Goal: Transaction & Acquisition: Subscribe to service/newsletter

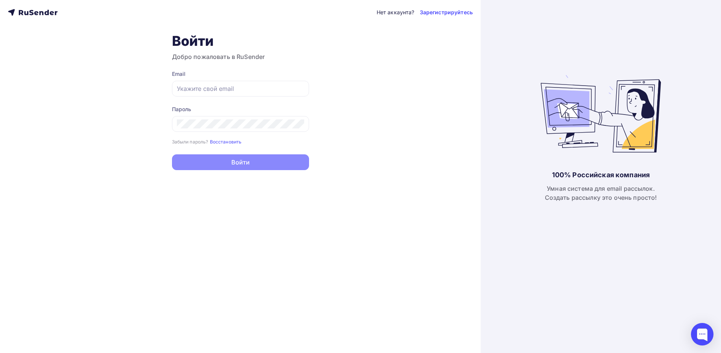
type input "[EMAIL_ADDRESS][DOMAIN_NAME]"
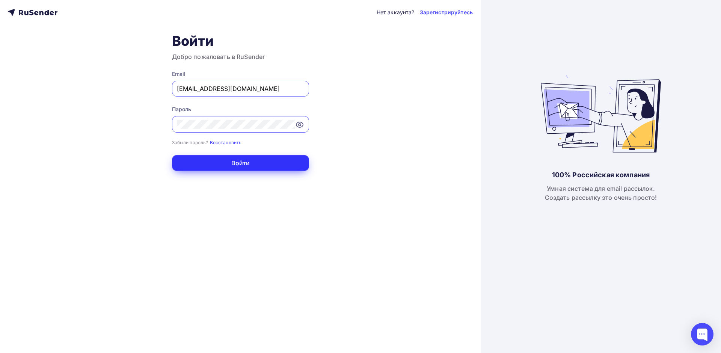
click at [242, 170] on button "Войти" at bounding box center [240, 163] width 137 height 16
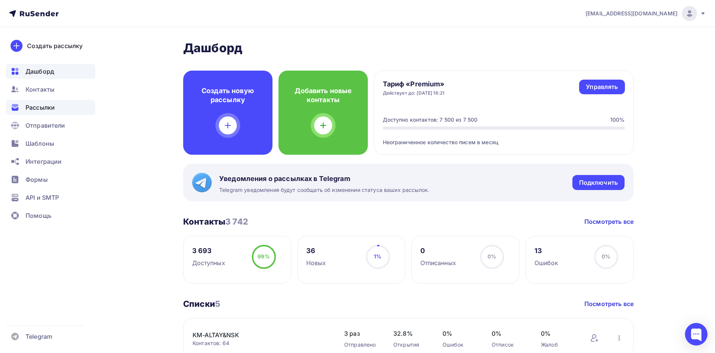
click at [48, 109] on span "Рассылки" at bounding box center [40, 107] width 29 height 9
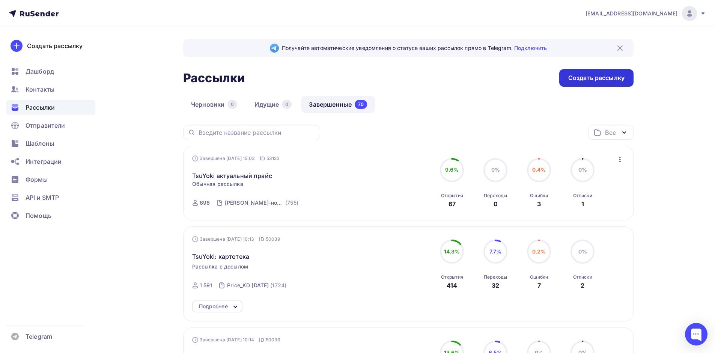
click at [576, 77] on div "Создать рассылку" at bounding box center [597, 78] width 56 height 9
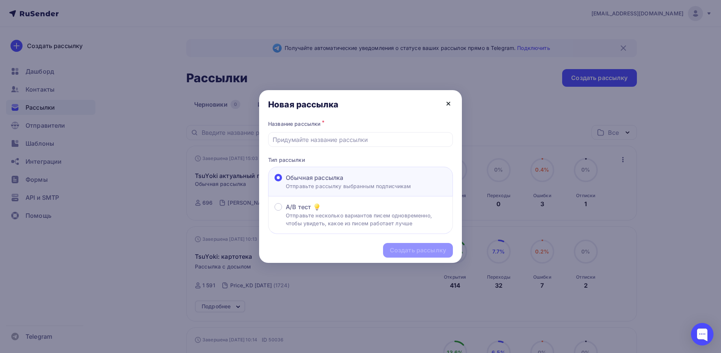
click at [452, 104] on icon at bounding box center [448, 103] width 9 height 9
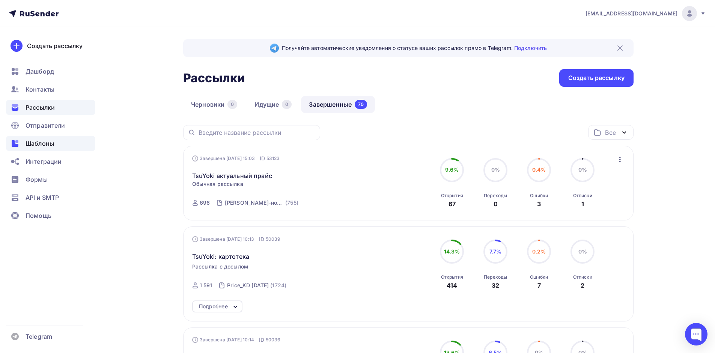
click at [33, 143] on span "Шаблоны" at bounding box center [40, 143] width 29 height 9
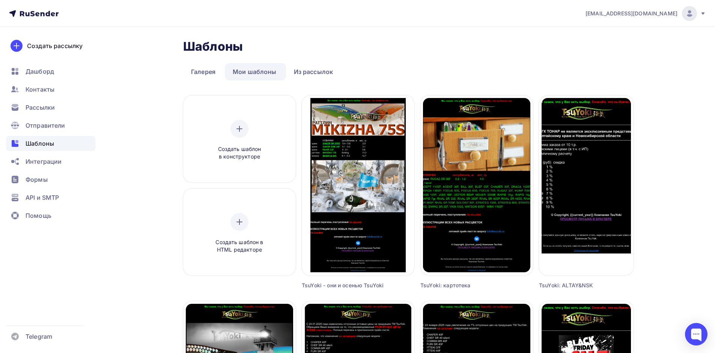
click at [394, 285] on div "Создать рассылку Редактировать Переименовать Предпросмотр Копировать Удалить Ts…" at bounding box center [358, 192] width 113 height 194
drag, startPoint x: 383, startPoint y: 285, endPoint x: 297, endPoint y: 293, distance: 86.7
copy div "Создать шаблон в HTML редакторе Создать рассылку Редактировать Переименовать Пр…"
click at [39, 104] on span "Рассылки" at bounding box center [40, 107] width 29 height 9
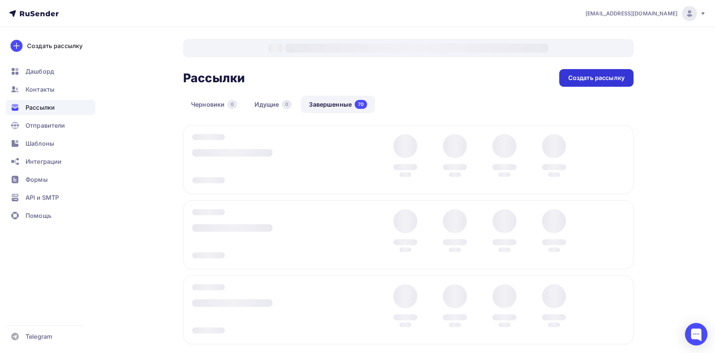
click at [577, 78] on div "Создать рассылку" at bounding box center [597, 78] width 56 height 9
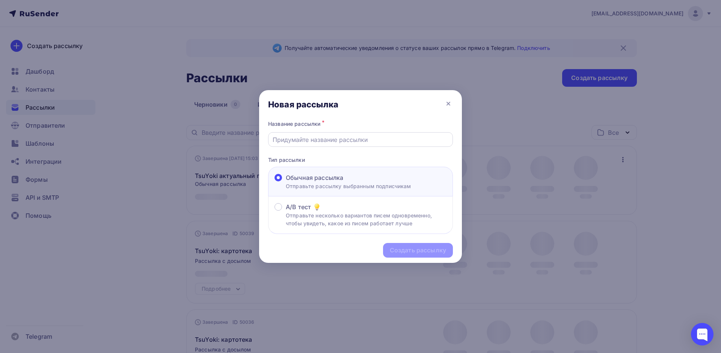
click at [306, 142] on input "text" at bounding box center [361, 139] width 176 height 9
paste input "TsuYoki - они и осенью TsuYoki"
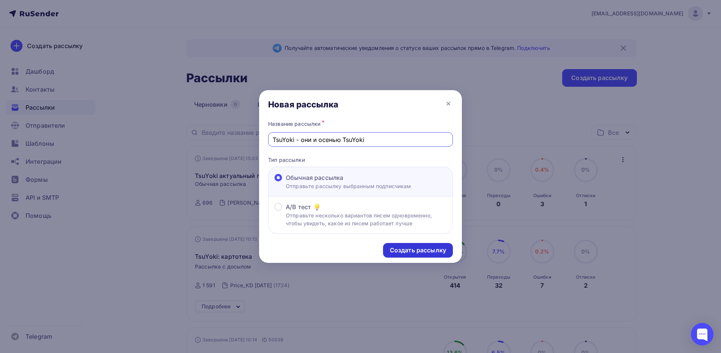
type input "TsuYoki - они и осенью TsuYoki"
click at [399, 250] on div "Создать рассылку" at bounding box center [418, 250] width 56 height 9
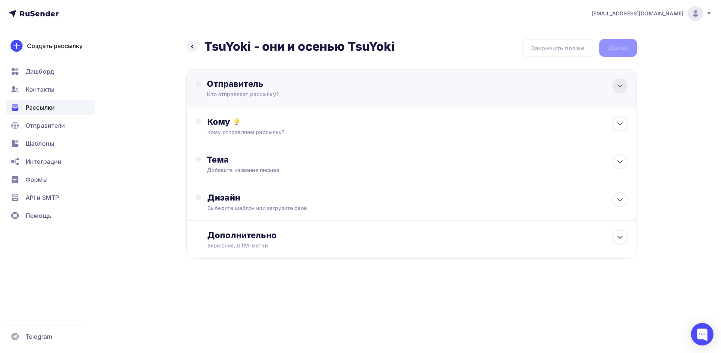
click at [614, 84] on div at bounding box center [620, 85] width 15 height 15
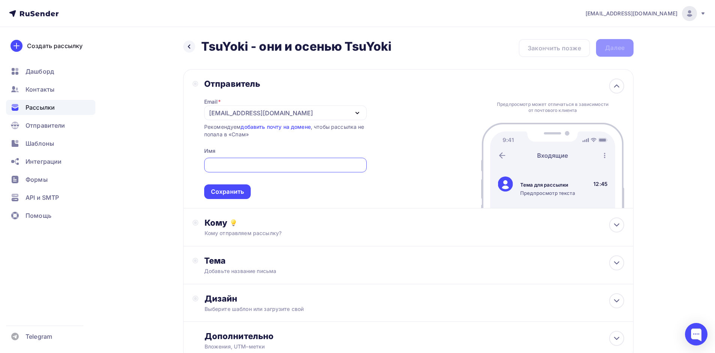
click at [350, 115] on div "[EMAIL_ADDRESS][DOMAIN_NAME]" at bounding box center [285, 113] width 163 height 15
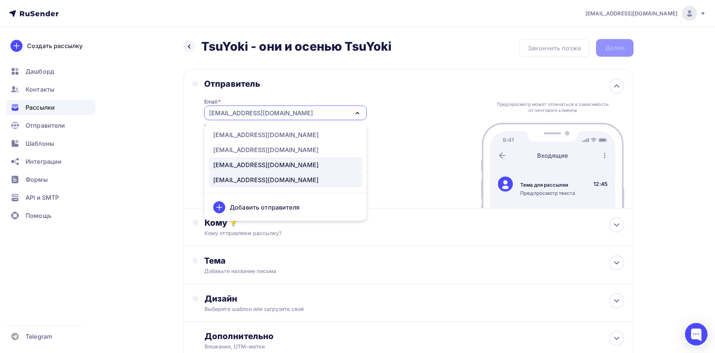
click at [220, 162] on div "[EMAIL_ADDRESS][DOMAIN_NAME]" at bounding box center [266, 164] width 106 height 9
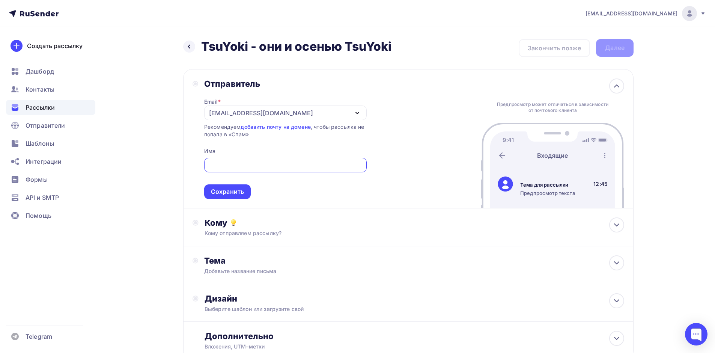
click at [220, 162] on input "text" at bounding box center [285, 165] width 154 height 9
type input "[PERSON_NAME]"
click at [214, 194] on div "Сохранить" at bounding box center [227, 191] width 33 height 9
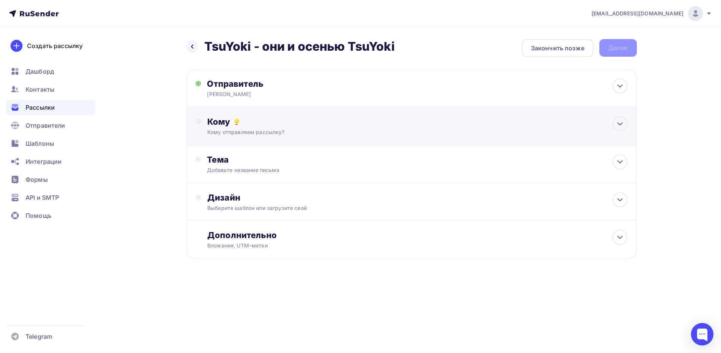
click at [619, 115] on div "Кому Кому отправляем рассылку? Списки получателей Выберите список Все списки id…" at bounding box center [411, 126] width 451 height 38
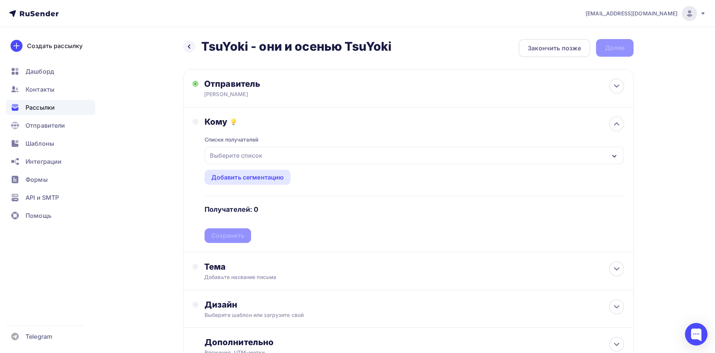
drag, startPoint x: 607, startPoint y: 153, endPoint x: 592, endPoint y: 153, distance: 15.8
click at [607, 154] on div "Выберите список" at bounding box center [414, 155] width 419 height 17
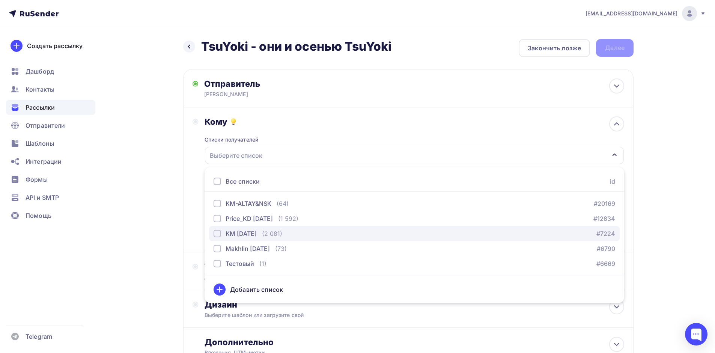
click at [217, 233] on div "button" at bounding box center [218, 234] width 8 height 8
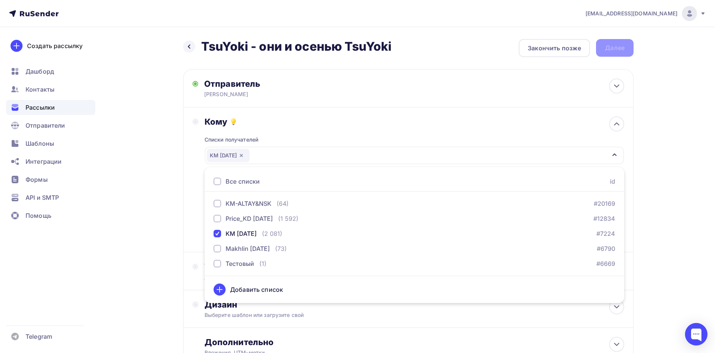
click at [659, 186] on div "Назад TsuYoki - они и осенью TsuYoki TsuYoki - они и осенью TsuYoki Закончить п…" at bounding box center [358, 220] width 616 height 387
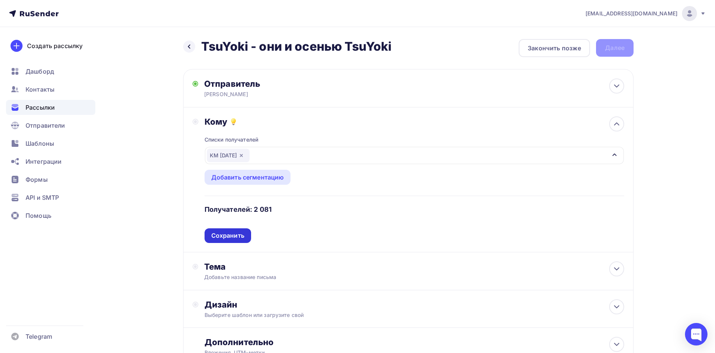
click at [223, 236] on div "Сохранить" at bounding box center [227, 235] width 33 height 9
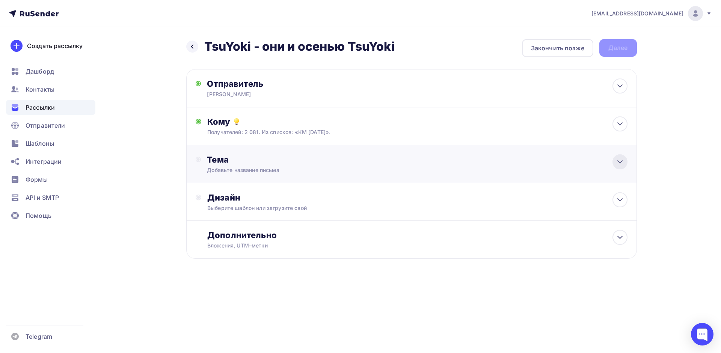
click at [619, 163] on icon at bounding box center [620, 161] width 9 height 9
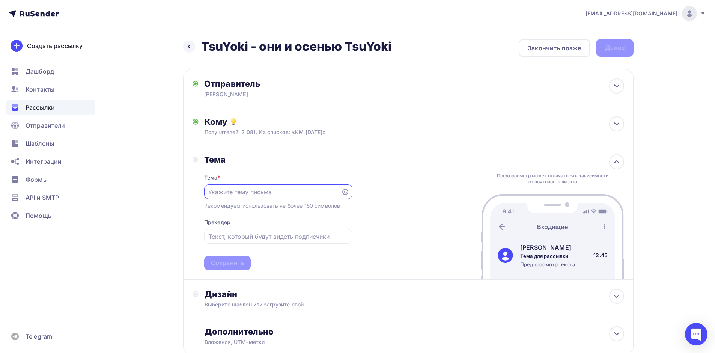
paste input "TsuYoki - они и осенью TsuYoki"
type input "TsuYoki - они и осенью TsuYoki"
click at [232, 240] on input "text" at bounding box center [278, 236] width 140 height 9
paste input "TsuYoki - они и осенью TsuYoki"
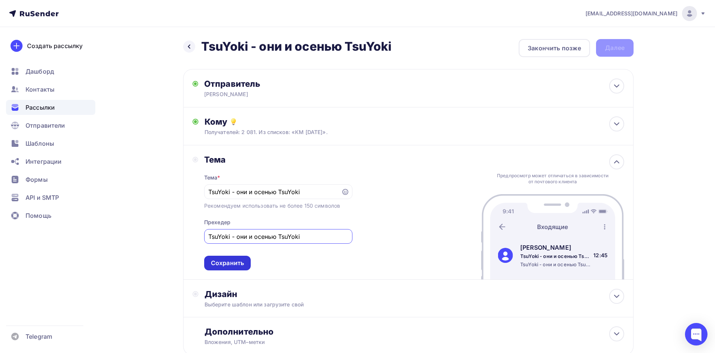
type input "TsuYoki - они и осенью TsuYoki"
click at [228, 261] on div "Сохранить" at bounding box center [227, 263] width 33 height 9
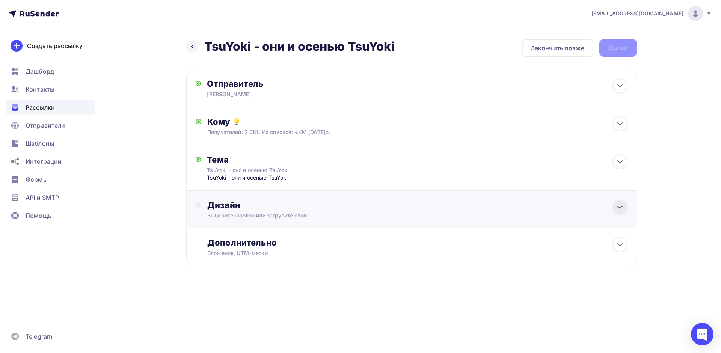
click at [619, 209] on icon at bounding box center [620, 207] width 9 height 9
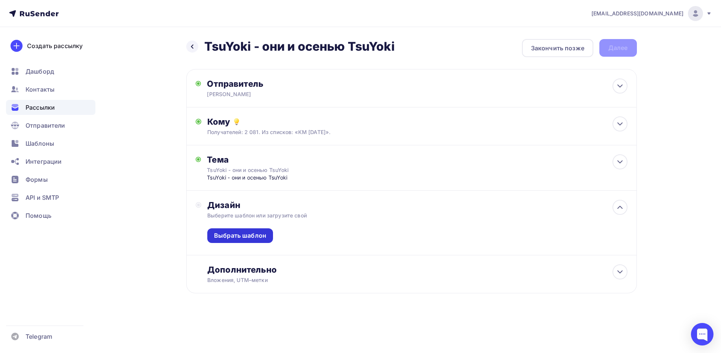
click at [250, 235] on div "Выбрать шаблон" at bounding box center [240, 235] width 52 height 9
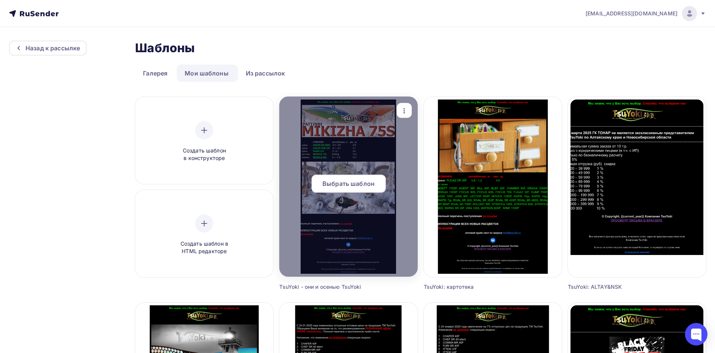
click at [336, 180] on span "Выбрать шаблон" at bounding box center [349, 183] width 52 height 9
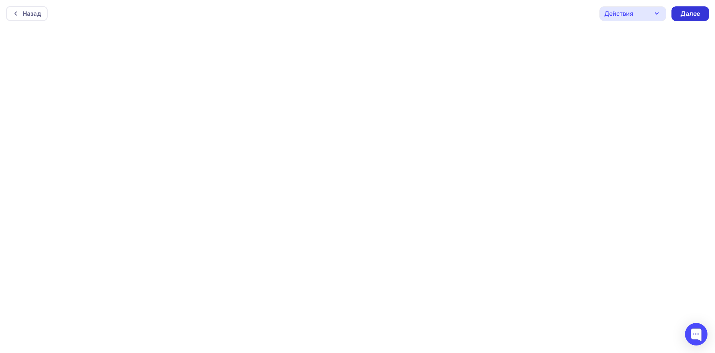
click at [688, 13] on div "Далее" at bounding box center [691, 13] width 20 height 9
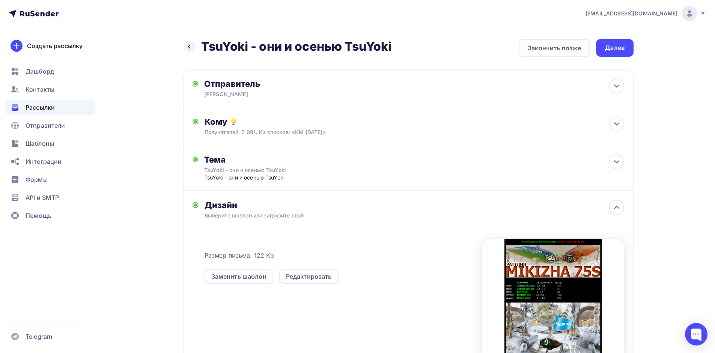
scroll to position [90, 0]
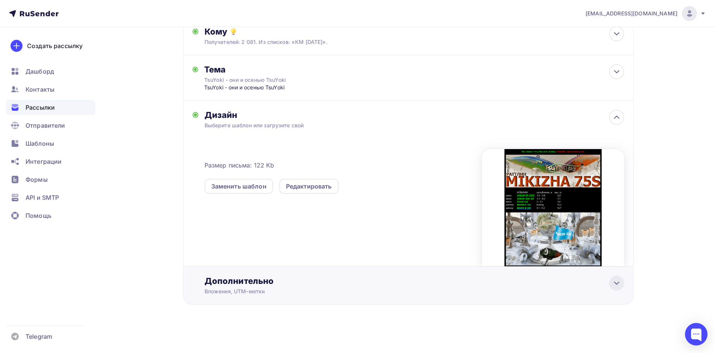
click at [617, 288] on div at bounding box center [617, 283] width 15 height 15
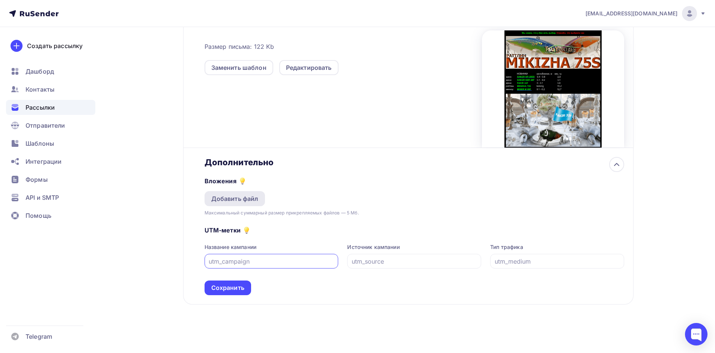
click at [233, 198] on div "Добавить файл" at bounding box center [234, 198] width 47 height 9
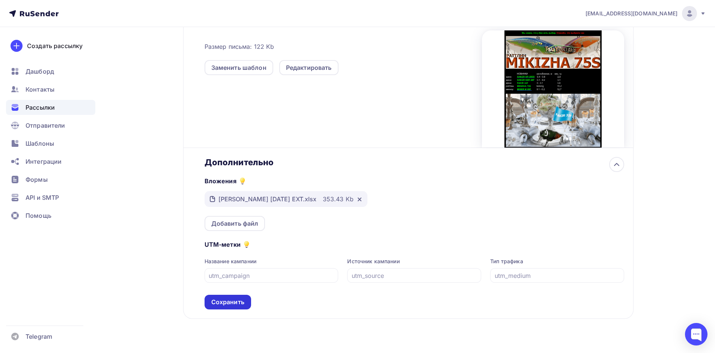
click at [223, 300] on div "Сохранить" at bounding box center [227, 302] width 33 height 9
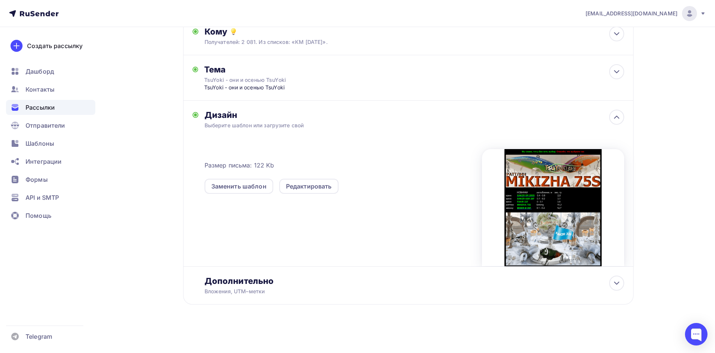
scroll to position [0, 0]
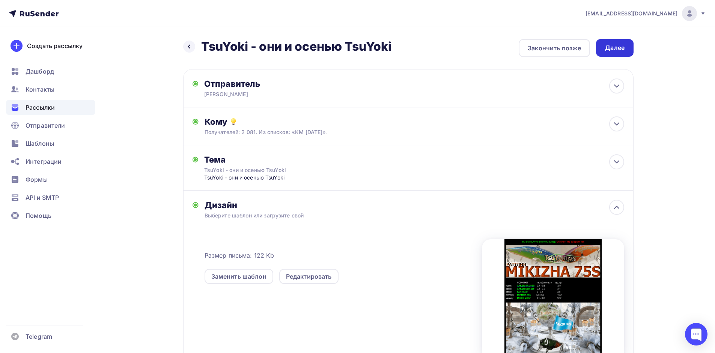
click at [619, 46] on div "Далее" at bounding box center [615, 48] width 20 height 9
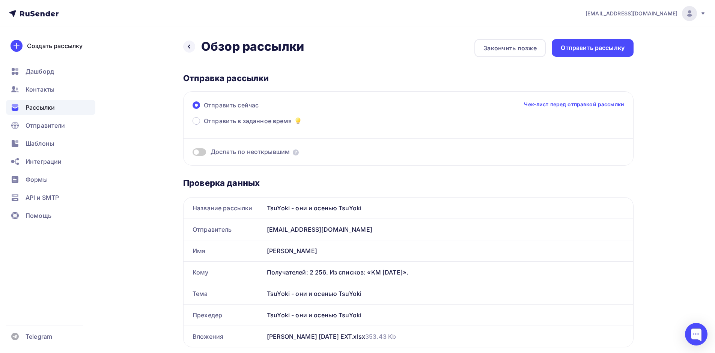
click at [204, 152] on span at bounding box center [200, 152] width 14 height 8
click at [193, 153] on input "checkbox" at bounding box center [193, 153] width 0 height 0
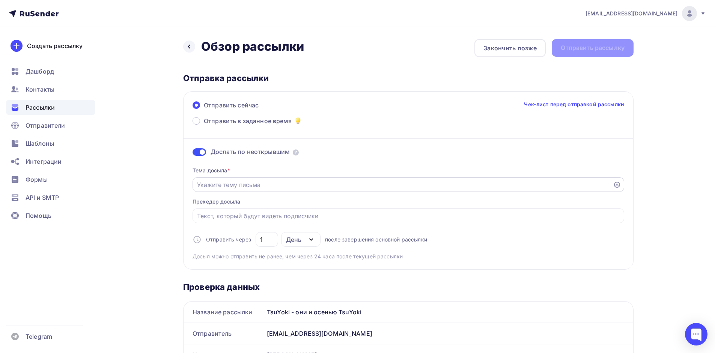
click at [447, 183] on input "Отправить в заданное время" at bounding box center [403, 184] width 412 height 9
paste input "TsuYoki - они и осенью TsuYoki"
type input "TsuYoki - они и осенью TsuYoki"
click at [363, 216] on input "Отправить в заданное время" at bounding box center [408, 215] width 423 height 9
paste input "TsuYoki - они и осенью TsuYoki"
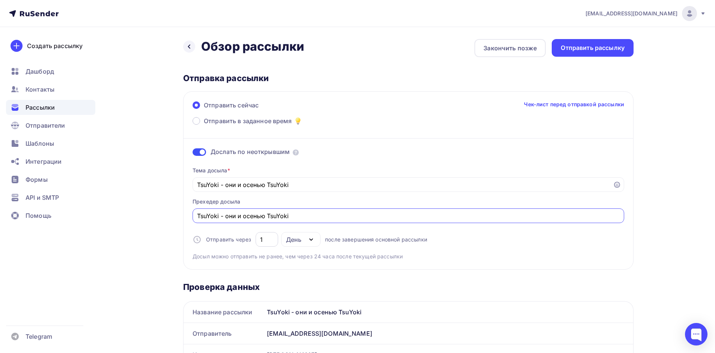
type input "TsuYoki - они и осенью TsuYoki"
drag, startPoint x: 266, startPoint y: 240, endPoint x: 256, endPoint y: 240, distance: 9.8
click at [256, 240] on div "1" at bounding box center [267, 239] width 23 height 15
click at [312, 237] on icon "button" at bounding box center [311, 239] width 9 height 9
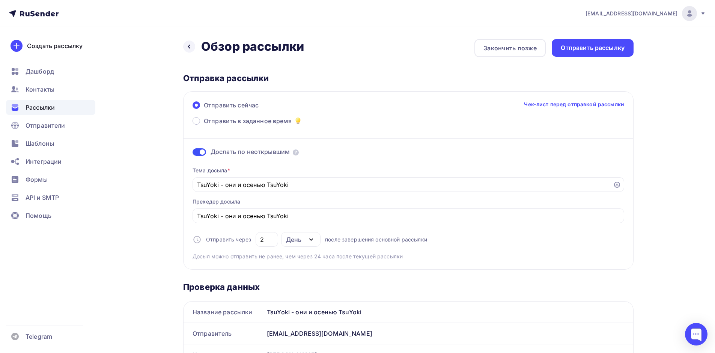
click at [312, 237] on icon "button" at bounding box center [311, 239] width 9 height 9
click at [335, 228] on div "Тема досыла * TsuYoki - они и осенью TsuYoki Прехедер досыла TsuYoki - они и ос…" at bounding box center [409, 211] width 432 height 100
drag, startPoint x: 267, startPoint y: 238, endPoint x: 256, endPoint y: 242, distance: 11.9
click at [256, 242] on div "2" at bounding box center [267, 239] width 23 height 15
type input "1"
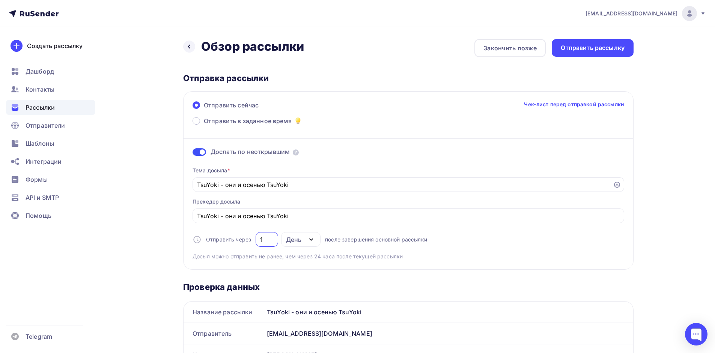
click at [359, 287] on div "Проверка данных" at bounding box center [408, 287] width 451 height 11
click at [566, 105] on link "Чек-лист перед отправкой рассылки" at bounding box center [574, 105] width 100 height 8
click at [569, 50] on div "Отправить рассылку" at bounding box center [593, 48] width 64 height 9
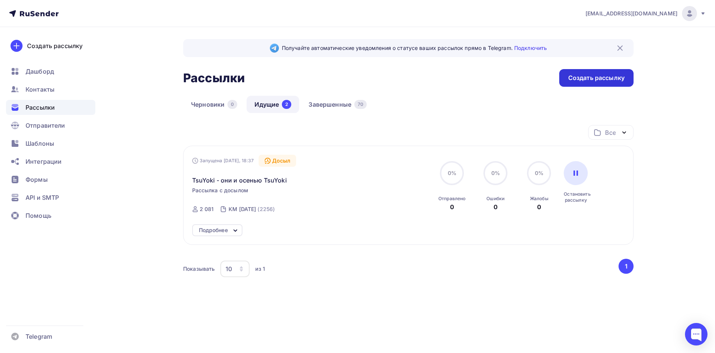
click at [576, 75] on div "Создать рассылку" at bounding box center [597, 78] width 56 height 9
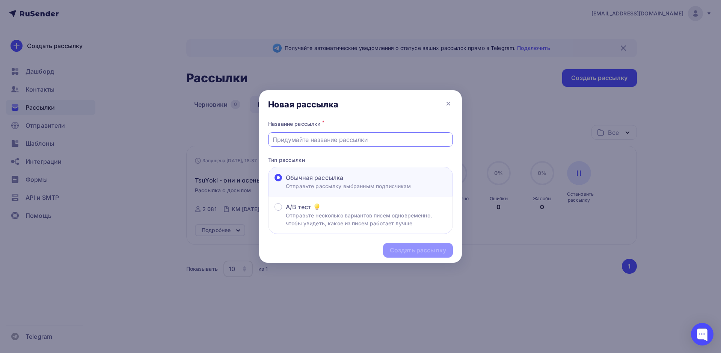
click at [320, 140] on input "text" at bounding box center [361, 139] width 176 height 9
type input "TsuYoki - они и осенью TsuYoki"
click at [399, 251] on div "Создать рассылку" at bounding box center [418, 250] width 56 height 9
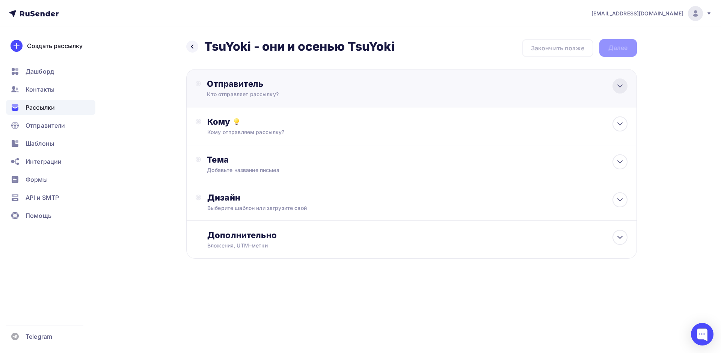
click at [619, 89] on icon at bounding box center [620, 86] width 9 height 9
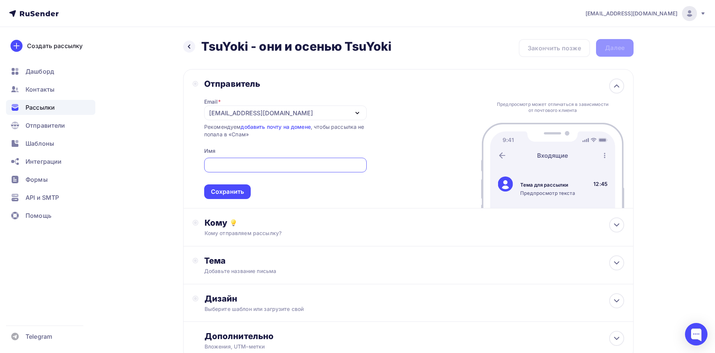
click at [336, 113] on div "[EMAIL_ADDRESS][DOMAIN_NAME]" at bounding box center [285, 113] width 163 height 15
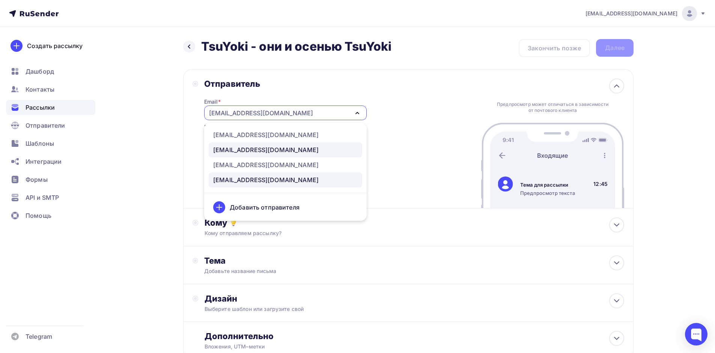
click at [232, 152] on div "kd@tsuyoki.ru" at bounding box center [266, 149] width 106 height 9
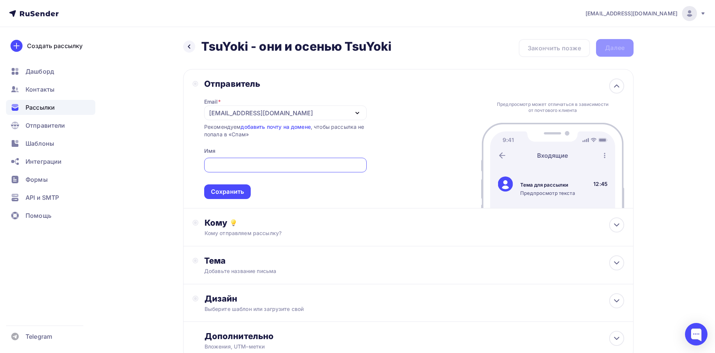
click at [228, 161] on input "text" at bounding box center [285, 165] width 154 height 9
type input "Карев Дмитрий"
click at [232, 189] on div "Сохранить" at bounding box center [227, 191] width 33 height 9
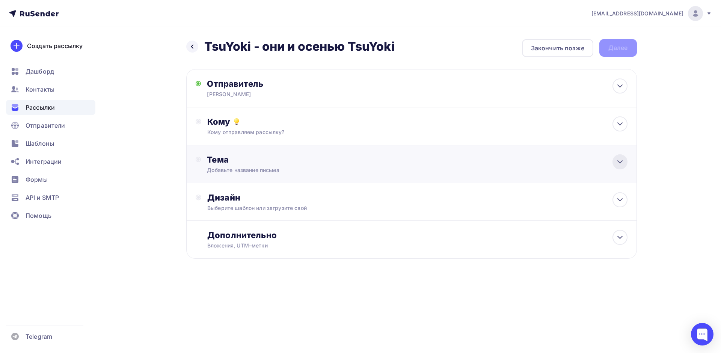
click at [619, 162] on icon at bounding box center [620, 162] width 5 height 2
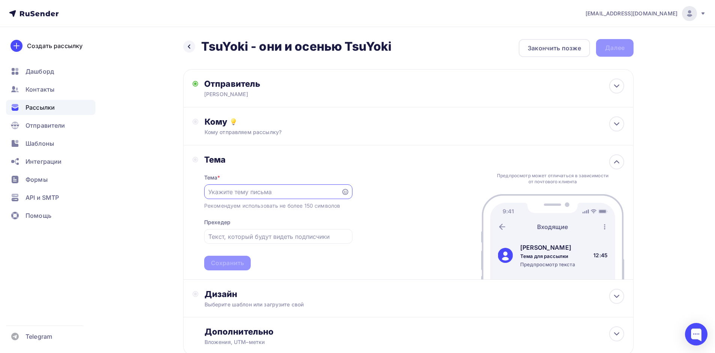
click at [272, 195] on input "text" at bounding box center [272, 191] width 128 height 9
paste input "TsuYoki - они и осенью TsuYoki"
type input "TsuYoki - они и осенью TsuYoki"
click at [235, 242] on div at bounding box center [278, 236] width 148 height 15
click at [226, 235] on input "text" at bounding box center [278, 236] width 140 height 9
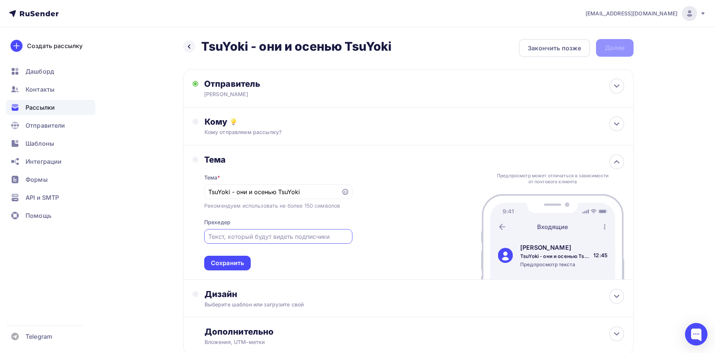
paste input "TsuYoki - они и осенью TsuYoki"
type input "TsuYoki - они и осенью TsuYoki"
click at [294, 260] on div "Тема * TsuYoki - они и осенью TsuYoki Рекомендуем использовать не более 150 сим…" at bounding box center [278, 218] width 148 height 106
click at [217, 261] on div "Сохранить" at bounding box center [227, 263] width 33 height 9
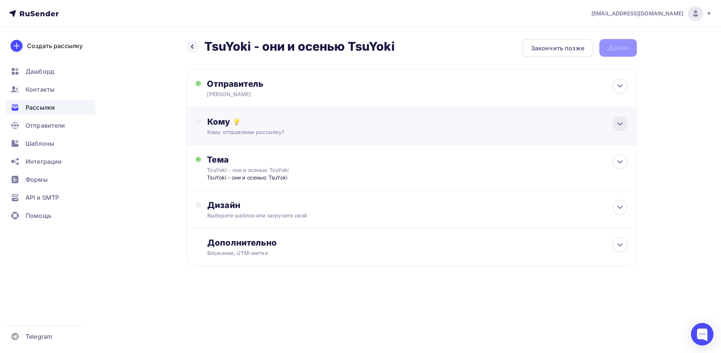
click at [622, 126] on icon at bounding box center [620, 123] width 9 height 9
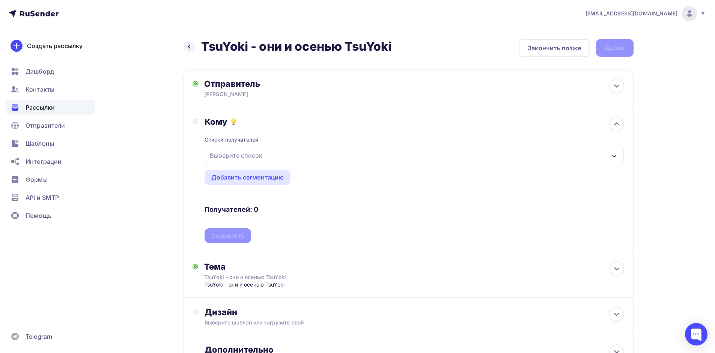
click at [610, 152] on div "Выберите список" at bounding box center [414, 155] width 419 height 17
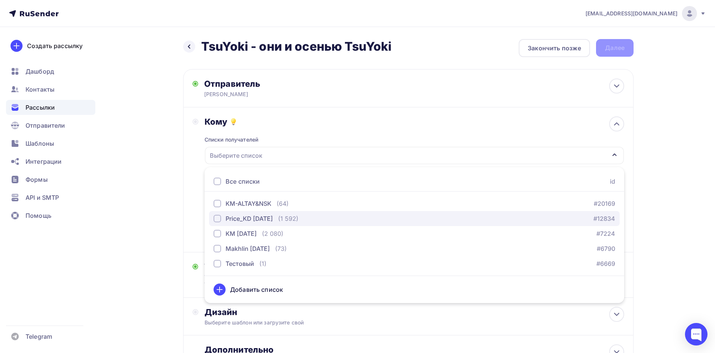
click at [220, 217] on div "button" at bounding box center [218, 219] width 8 height 8
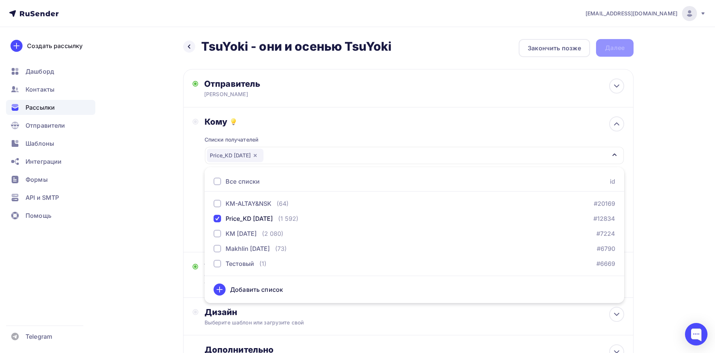
click at [309, 181] on div "Все списки id" at bounding box center [415, 182] width 420 height 20
click at [673, 194] on div "dm@tsuyoki.ru Аккаунт Тарифы Выйти Создать рассылку Дашборд Контакты Рассылки О…" at bounding box center [357, 211] width 715 height 422
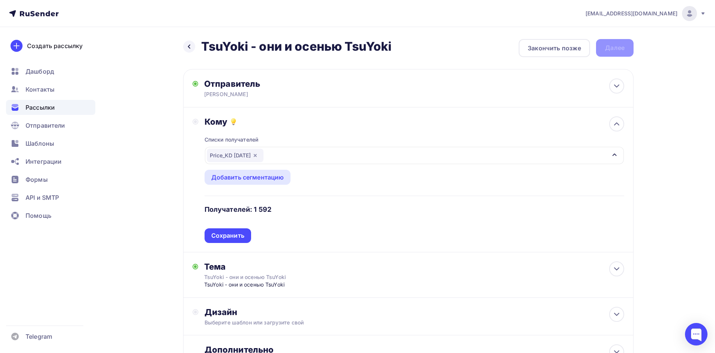
click at [258, 156] on icon "button" at bounding box center [255, 155] width 6 height 6
click at [360, 152] on div "Выберите список" at bounding box center [414, 155] width 419 height 17
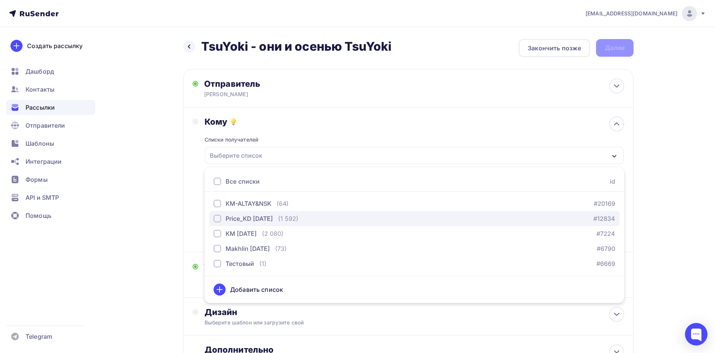
click at [217, 216] on div "button" at bounding box center [218, 219] width 8 height 8
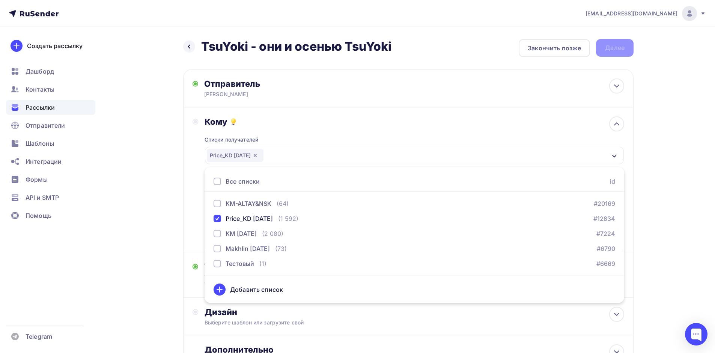
click at [186, 223] on div "Кому Списки получателей Price_KD 30.09.2025 Все списки id KM-ALTAY&NSK (64) #20…" at bounding box center [408, 179] width 451 height 145
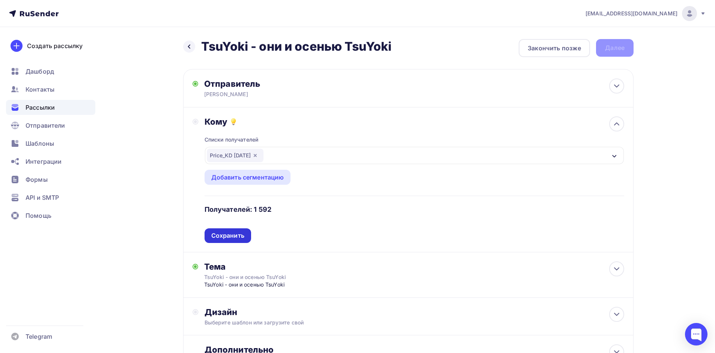
click at [238, 235] on div "Сохранить" at bounding box center [227, 235] width 33 height 9
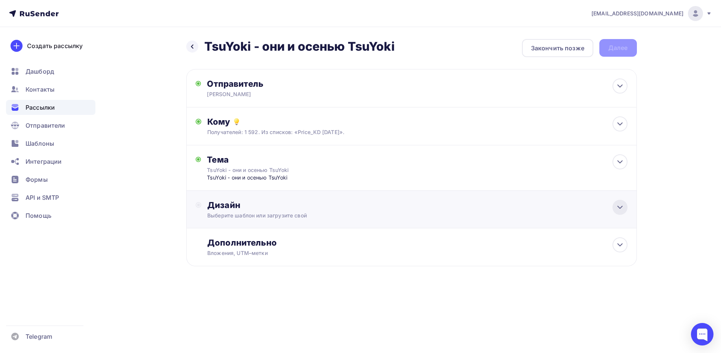
click at [619, 212] on icon at bounding box center [620, 207] width 9 height 9
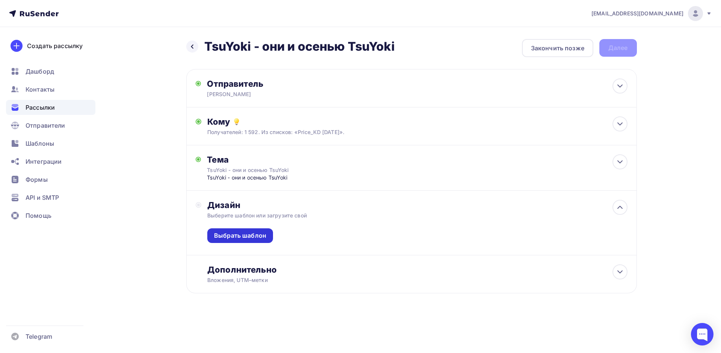
click at [254, 239] on div "Выбрать шаблон" at bounding box center [240, 235] width 52 height 9
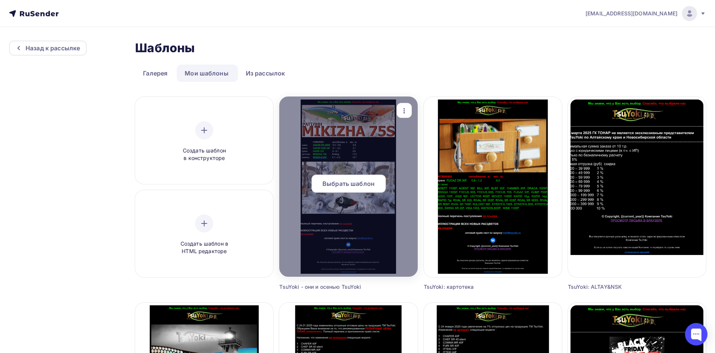
click at [347, 187] on span "Выбрать шаблон" at bounding box center [349, 183] width 52 height 9
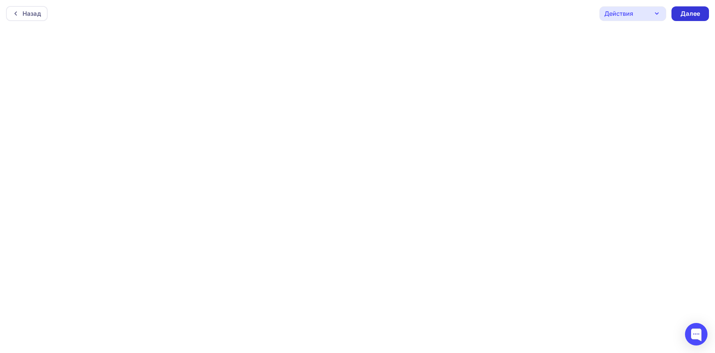
click at [697, 10] on div "Далее" at bounding box center [691, 13] width 20 height 9
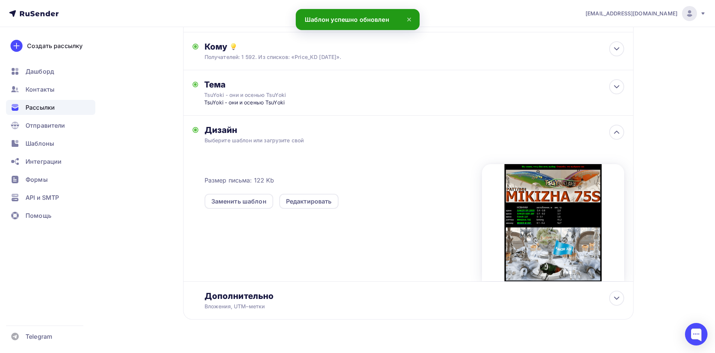
scroll to position [90, 0]
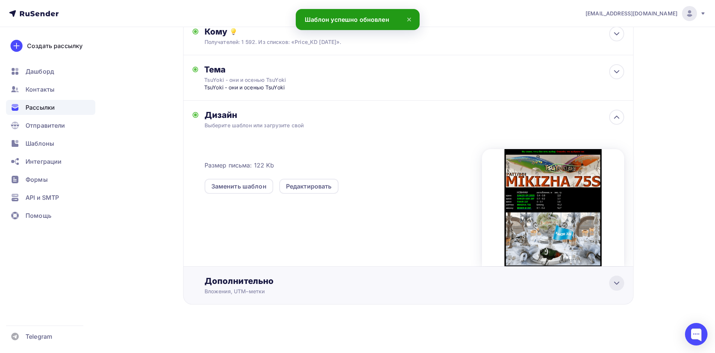
click at [614, 285] on icon at bounding box center [617, 283] width 9 height 9
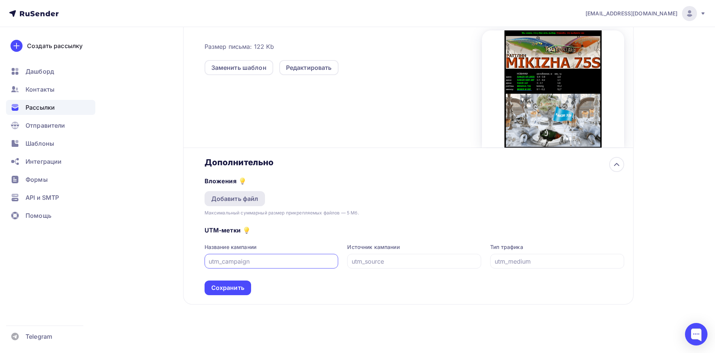
click at [224, 202] on div "Добавить файл" at bounding box center [234, 198] width 47 height 9
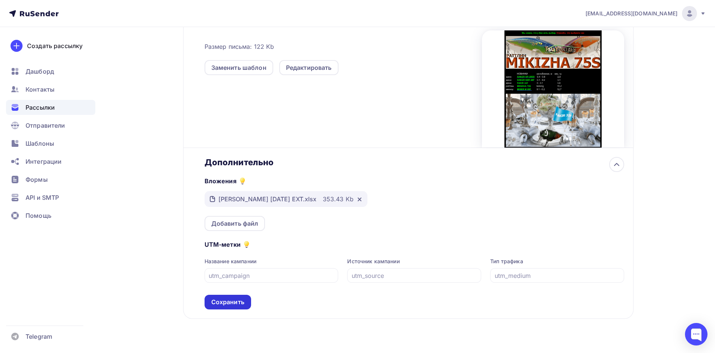
click at [234, 306] on div "Сохранить" at bounding box center [228, 302] width 47 height 15
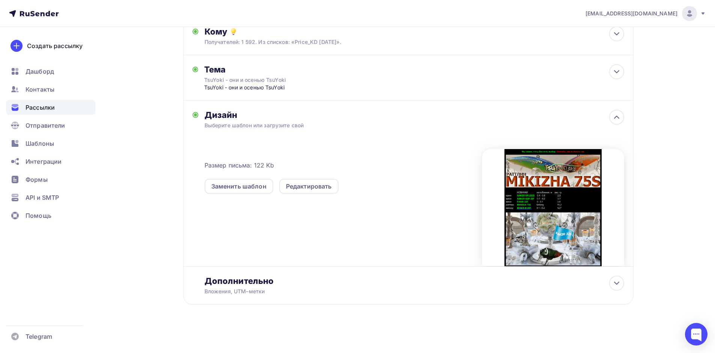
scroll to position [0, 0]
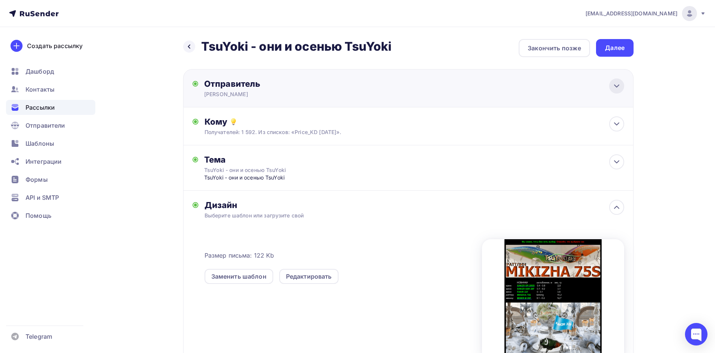
click at [613, 83] on icon at bounding box center [617, 86] width 9 height 9
type input "Карев Дмитрий"
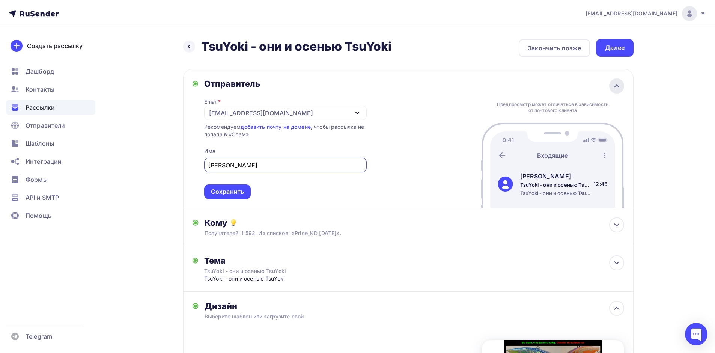
click at [613, 83] on icon at bounding box center [617, 86] width 9 height 9
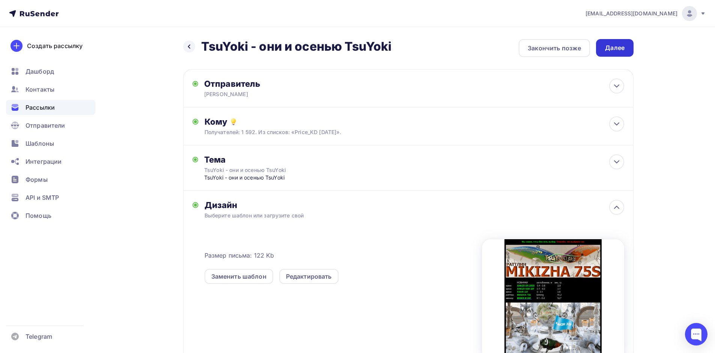
click at [617, 48] on div "Далее" at bounding box center [615, 48] width 20 height 9
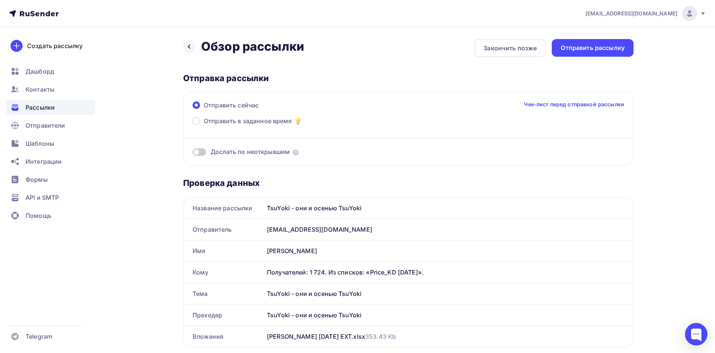
click at [203, 152] on span at bounding box center [200, 152] width 14 height 8
click at [193, 153] on input "checkbox" at bounding box center [193, 153] width 0 height 0
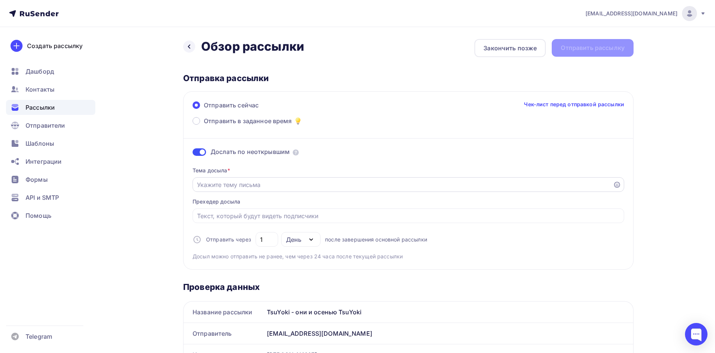
click at [320, 189] on input "Отправить в заданное время" at bounding box center [403, 184] width 412 height 9
paste input "TsuYoki - они и осенью TsuYoki"
type input "TsuYoki - они и осенью TsuYoki"
click at [258, 217] on input "Отправить в заданное время" at bounding box center [408, 215] width 423 height 9
paste input "TsuYoki - они и осенью TsuYoki"
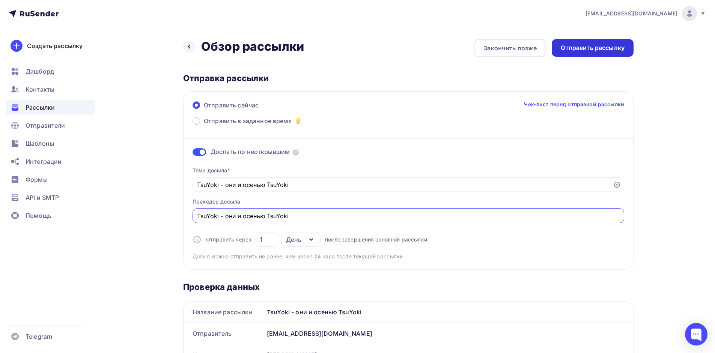
type input "TsuYoki - они и осенью TsuYoki"
click at [591, 43] on div "Отправить рассылку" at bounding box center [593, 48] width 82 height 18
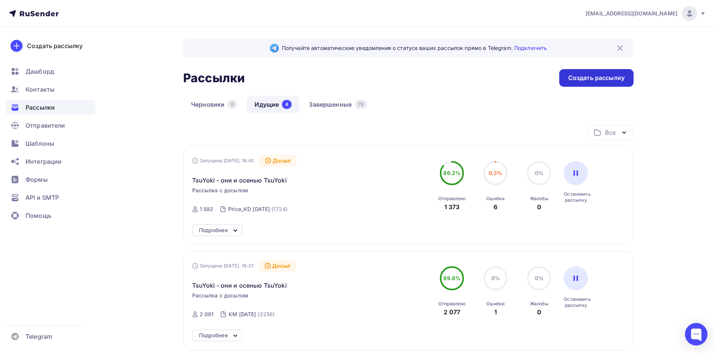
click at [605, 82] on div "Создать рассылку" at bounding box center [597, 78] width 56 height 9
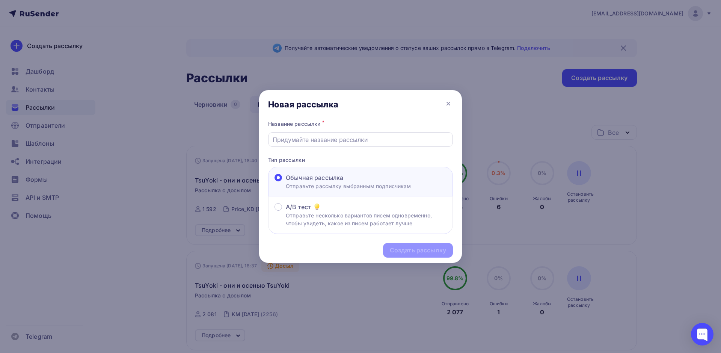
click at [318, 141] on input "text" at bounding box center [361, 139] width 176 height 9
paste input "TsuYoki - они и осенью TsuYoki"
type input "TsuYoki - они и осенью TsuYoki"
click at [412, 247] on div "Создать рассылку" at bounding box center [418, 250] width 56 height 9
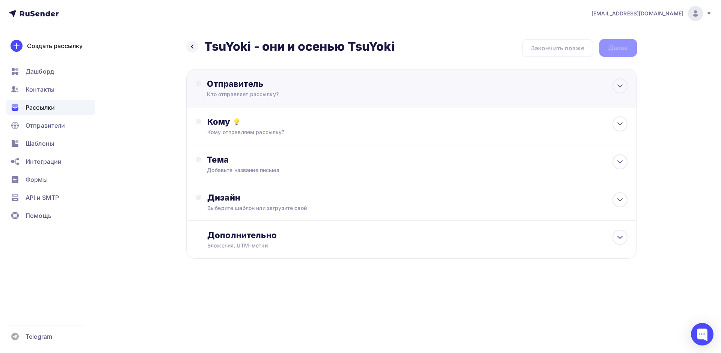
drag, startPoint x: 617, startPoint y: 86, endPoint x: 604, endPoint y: 88, distance: 13.6
click at [616, 88] on icon at bounding box center [620, 86] width 9 height 9
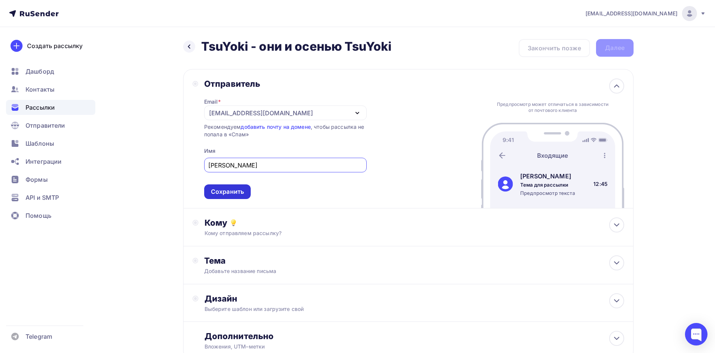
type input "Дмитрий"
click at [234, 187] on div "Сохранить" at bounding box center [227, 191] width 47 height 15
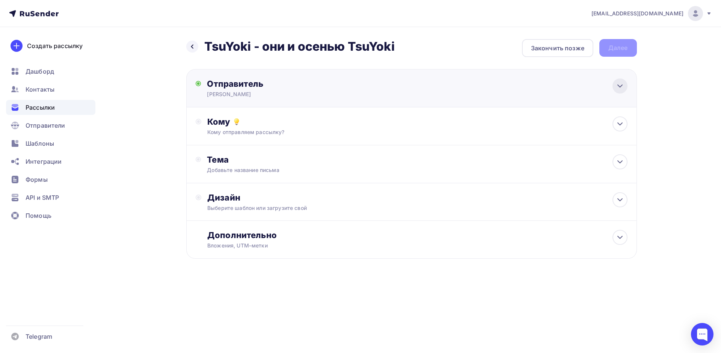
click at [623, 88] on icon at bounding box center [620, 86] width 9 height 9
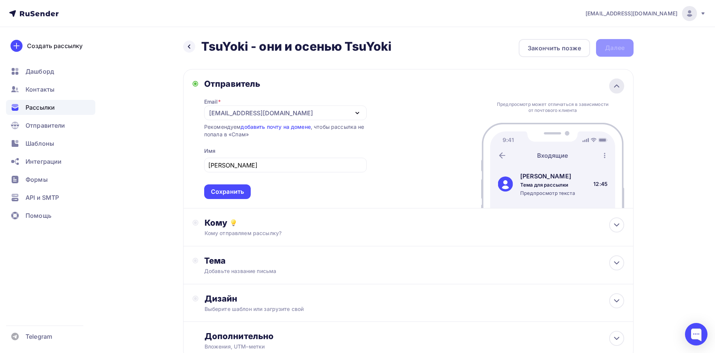
click at [623, 88] on div at bounding box center [617, 85] width 15 height 15
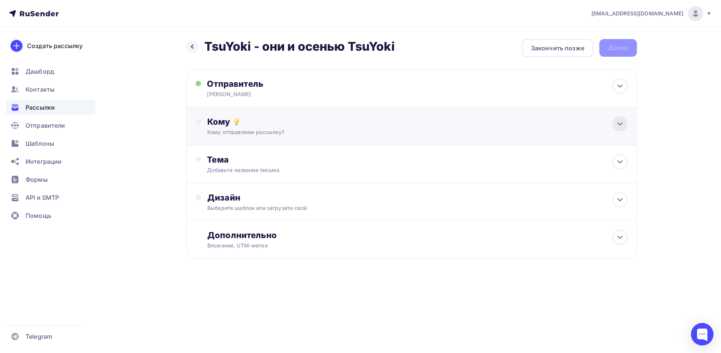
click at [617, 125] on icon at bounding box center [620, 123] width 9 height 9
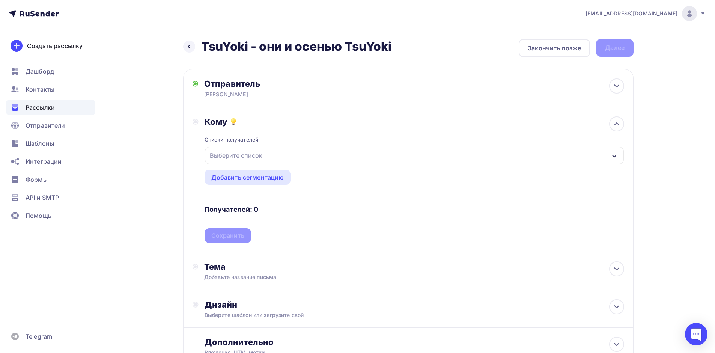
click at [273, 158] on div "Выберите список" at bounding box center [414, 155] width 419 height 17
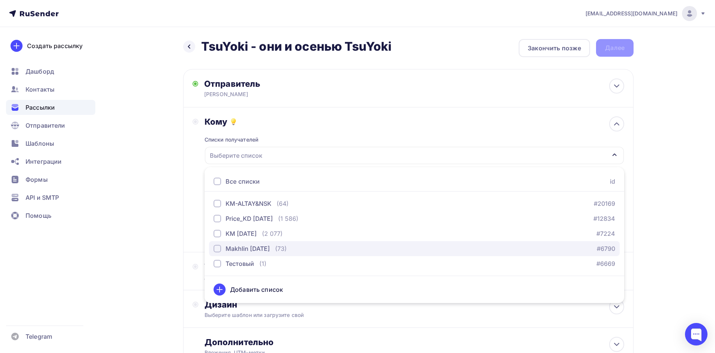
click at [216, 248] on div "button" at bounding box center [218, 249] width 8 height 8
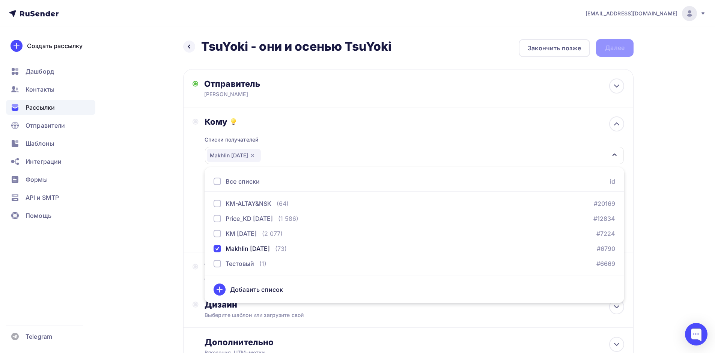
click at [675, 147] on div "dm@tsuyoki.ru Аккаунт Тарифы Выйти Создать рассылку Дашборд Контакты Рассылки О…" at bounding box center [357, 207] width 715 height 414
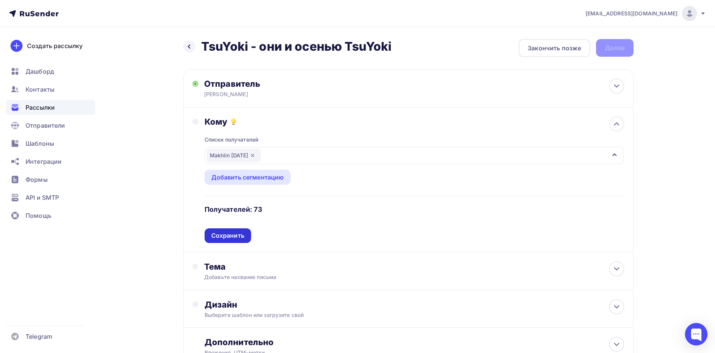
click at [236, 239] on div "Сохранить" at bounding box center [227, 235] width 33 height 9
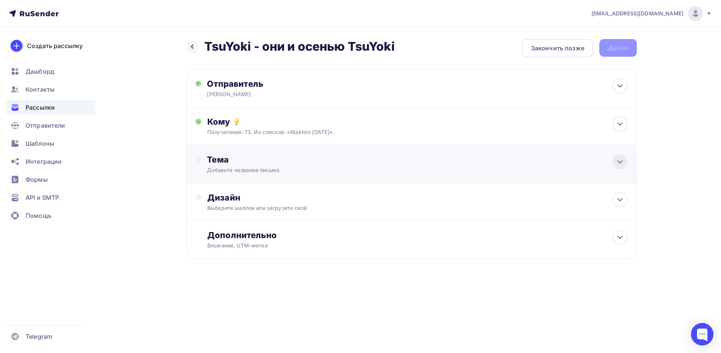
click at [617, 165] on icon at bounding box center [620, 161] width 9 height 9
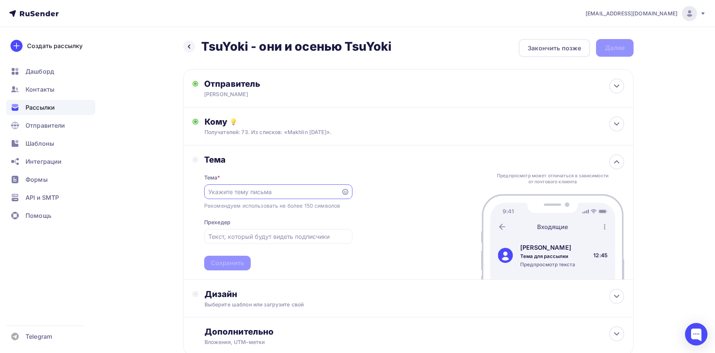
paste input "TsuYoki - они и осенью TsuYoki"
type input "TsuYoki - они и осенью TsuYoki"
click at [255, 236] on input "text" at bounding box center [278, 236] width 140 height 9
paste input "TsuYoki - они и осенью TsuYoki"
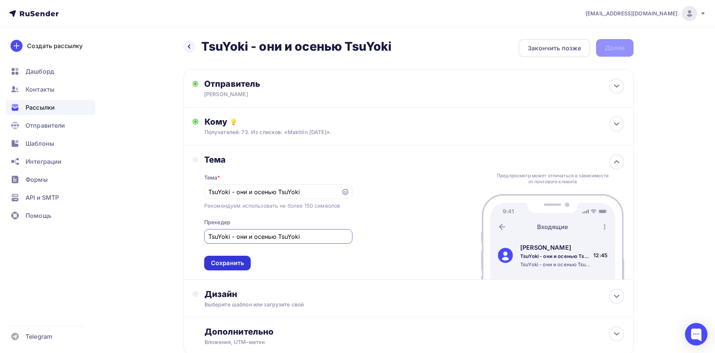
type input "TsuYoki - они и осенью TsuYoki"
click at [222, 261] on div "Сохранить" at bounding box center [227, 263] width 33 height 9
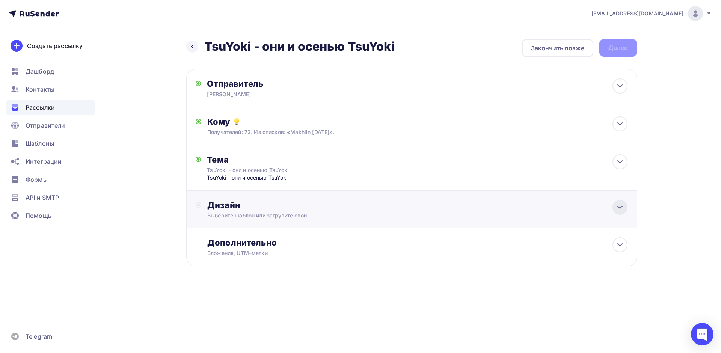
click at [623, 209] on icon at bounding box center [620, 207] width 9 height 9
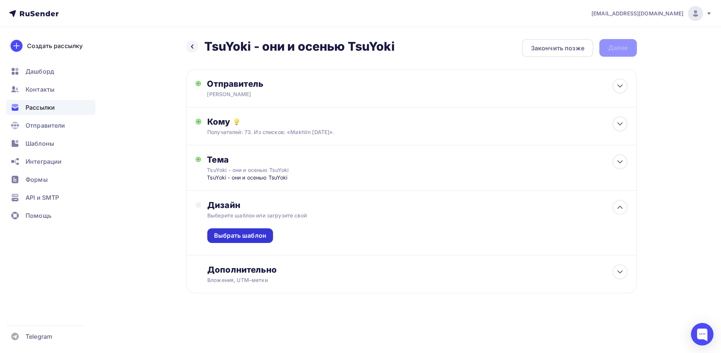
click at [241, 238] on div "Выбрать шаблон" at bounding box center [240, 235] width 52 height 9
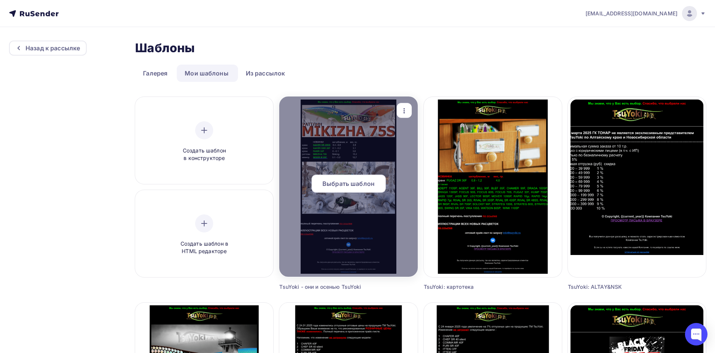
click at [352, 182] on span "Выбрать шаблон" at bounding box center [349, 183] width 52 height 9
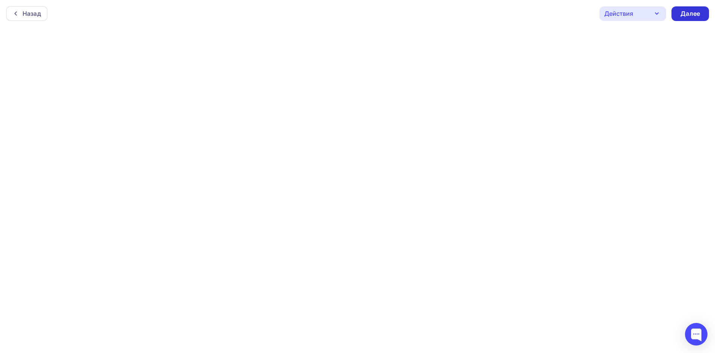
click at [696, 14] on div "Далее" at bounding box center [691, 13] width 20 height 9
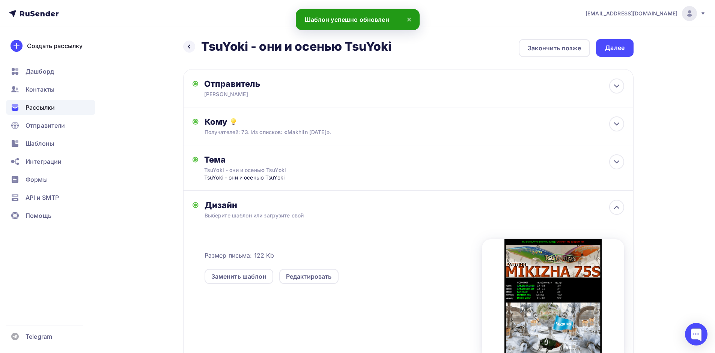
scroll to position [90, 0]
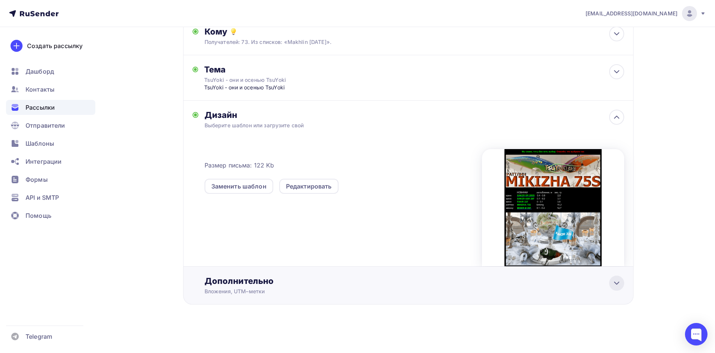
click at [618, 286] on icon at bounding box center [617, 283] width 9 height 9
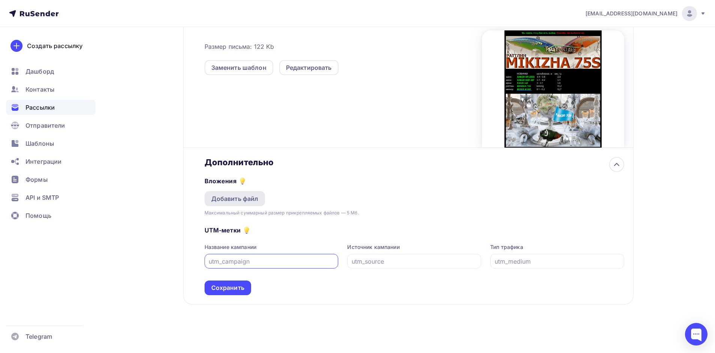
click at [237, 195] on div "Добавить файл" at bounding box center [234, 198] width 47 height 9
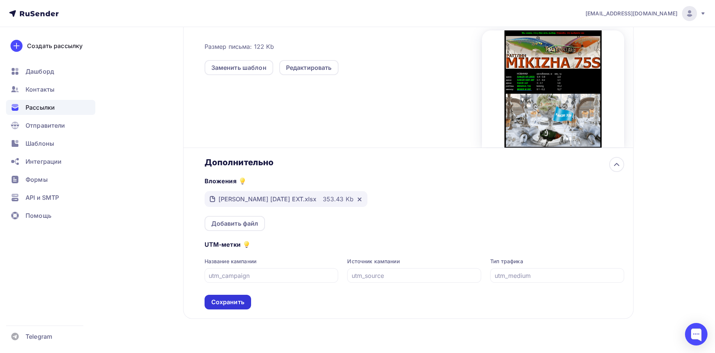
click at [233, 304] on div "Сохранить" at bounding box center [227, 302] width 33 height 9
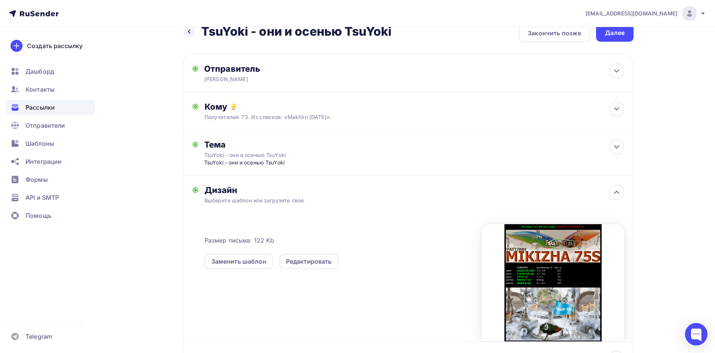
scroll to position [0, 0]
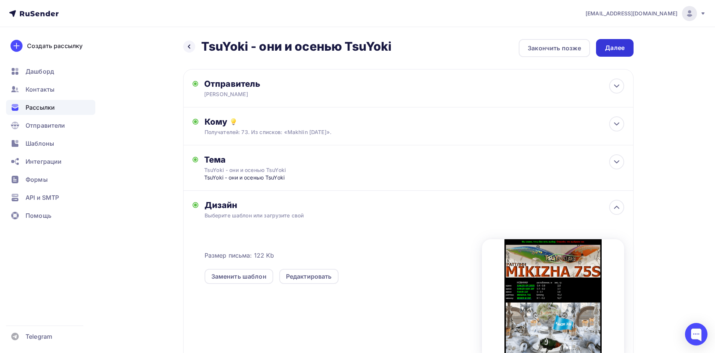
click at [612, 50] on div "Далее" at bounding box center [615, 48] width 20 height 9
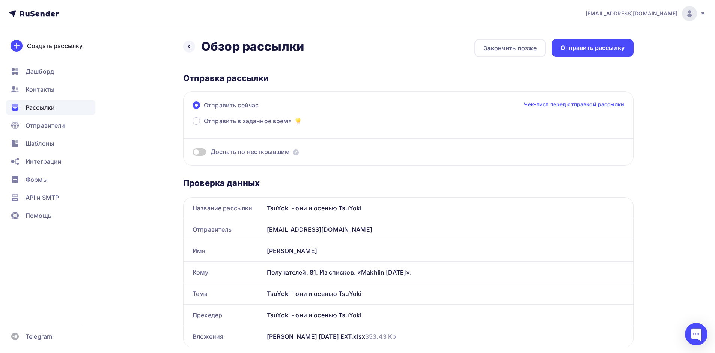
click at [266, 152] on span "Дослать по неоткрывшим" at bounding box center [250, 152] width 79 height 9
click at [201, 151] on span at bounding box center [200, 152] width 14 height 8
click at [193, 153] on input "checkbox" at bounding box center [193, 153] width 0 height 0
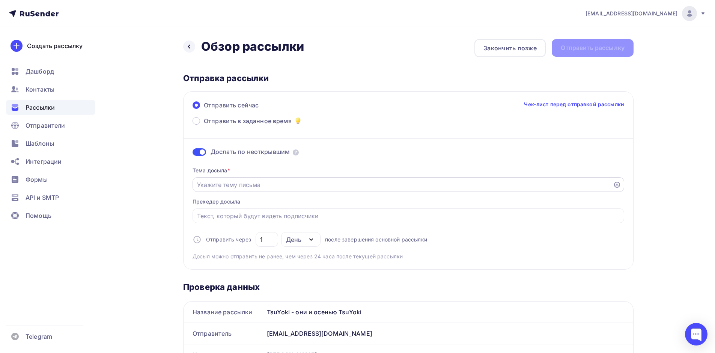
click at [230, 189] on input "Отправить в заданное время" at bounding box center [403, 184] width 412 height 9
paste input "TsuYoki - они и осенью TsuYoki"
type input "TsuYoki - они и осенью TsuYoki"
click at [226, 212] on input "Отправить в заданное время" at bounding box center [408, 215] width 423 height 9
paste input "TsuYoki - они и осенью TsuYoki"
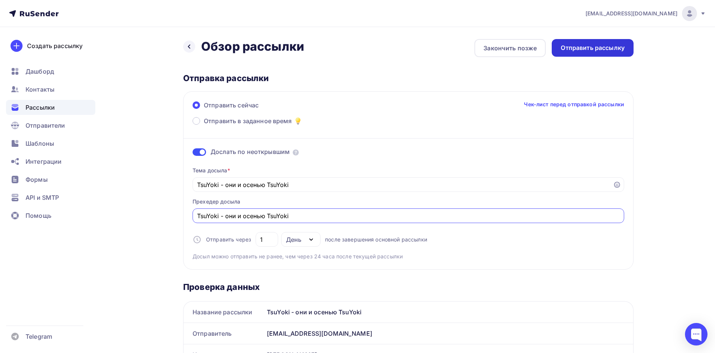
type input "TsuYoki - они и осенью TsuYoki"
click at [600, 46] on div "Отправить рассылку" at bounding box center [593, 48] width 64 height 9
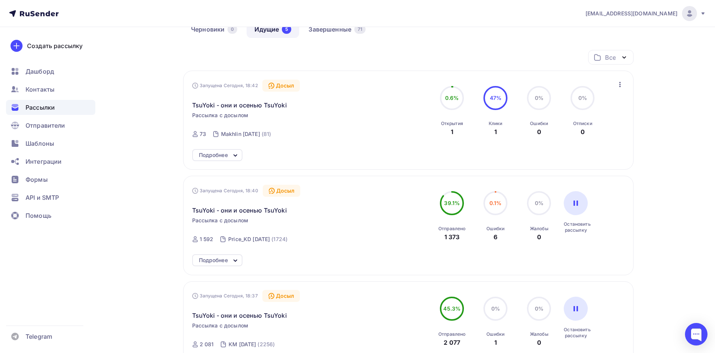
scroll to position [113, 0]
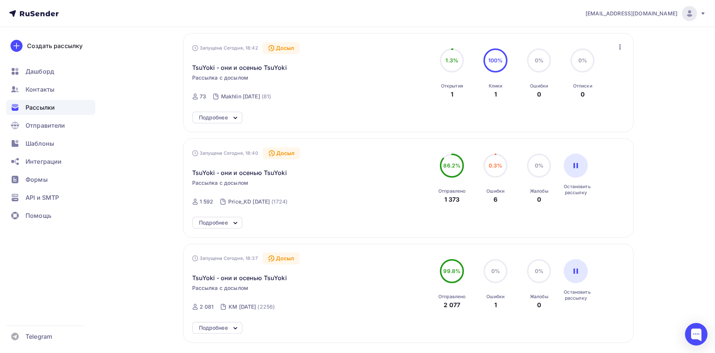
click at [225, 324] on div "Подробнее" at bounding box center [213, 327] width 29 height 9
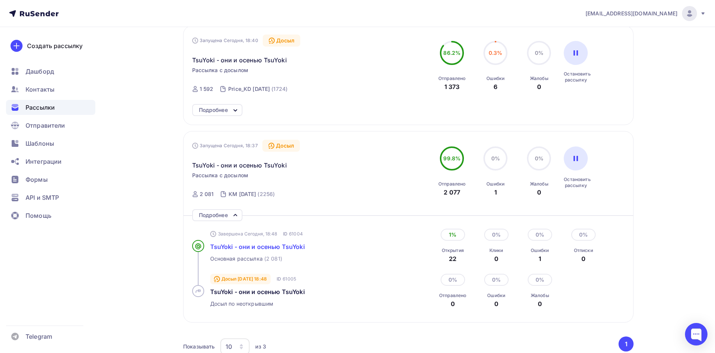
click at [243, 247] on span "TsuYoki - они и осенью TsuYoki" at bounding box center [257, 247] width 95 height 8
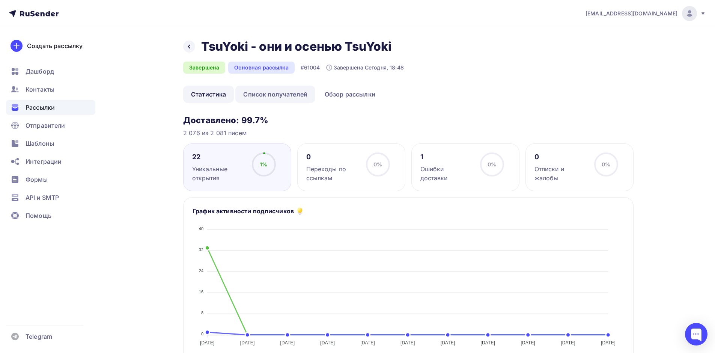
click at [285, 95] on link "Список получателей" at bounding box center [275, 94] width 80 height 17
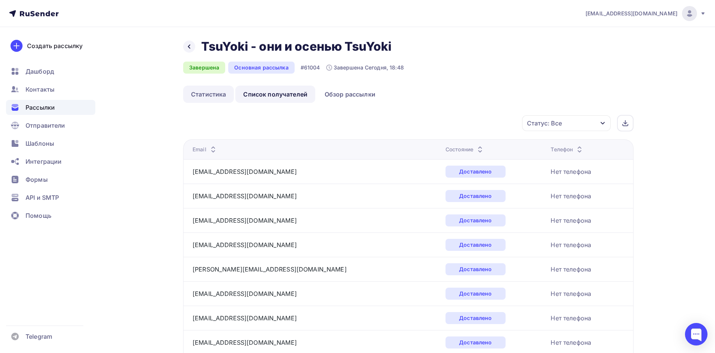
click at [213, 95] on link "Статистика" at bounding box center [208, 94] width 51 height 17
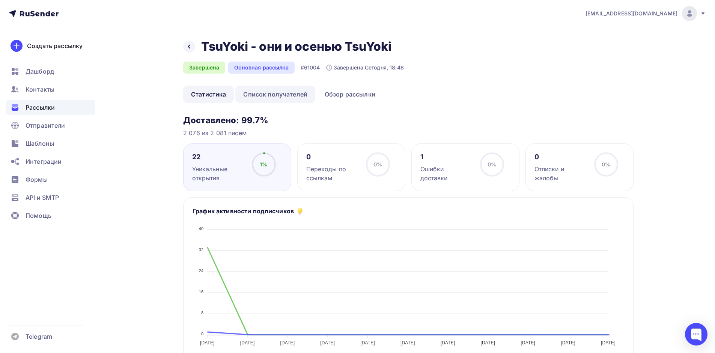
click at [255, 91] on link "Список получателей" at bounding box center [275, 94] width 80 height 17
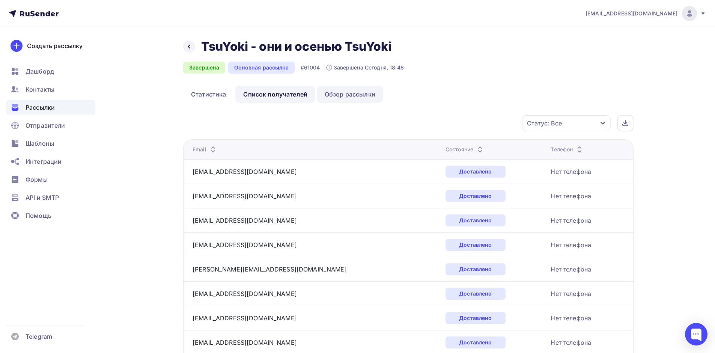
click at [334, 94] on link "Обзор рассылки" at bounding box center [350, 94] width 66 height 17
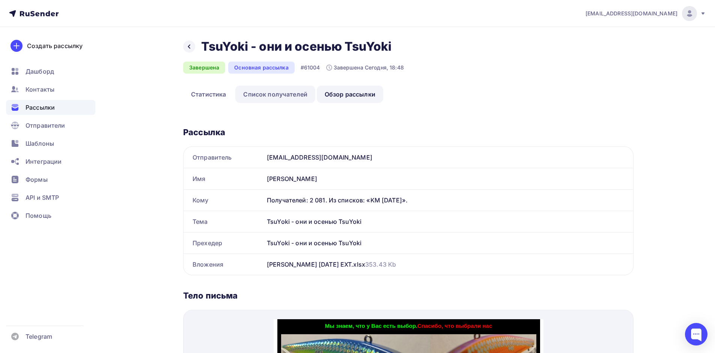
click at [282, 92] on link "Список получателей" at bounding box center [275, 94] width 80 height 17
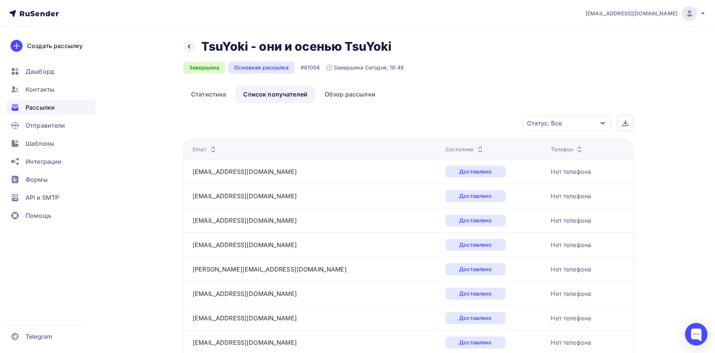
click at [269, 125] on div "Статус: Все Статус Доставлено Открыто Кликнул Не существует Переполнен Недоступ…" at bounding box center [411, 123] width 445 height 17
click at [219, 94] on link "Статистика" at bounding box center [208, 94] width 51 height 17
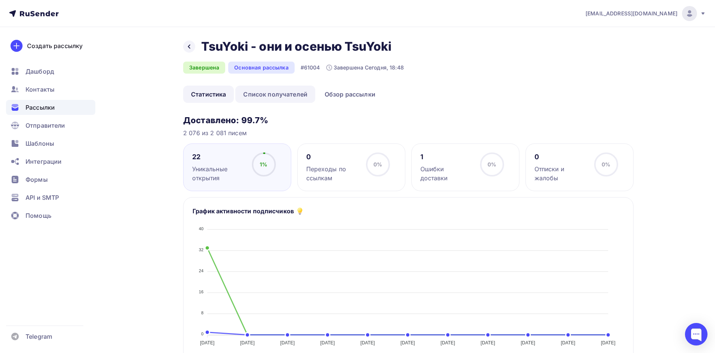
click at [273, 96] on link "Список получателей" at bounding box center [275, 94] width 80 height 17
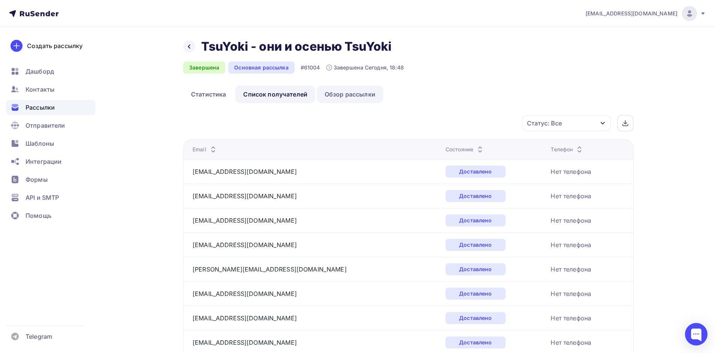
click at [343, 95] on link "Обзор рассылки" at bounding box center [350, 94] width 66 height 17
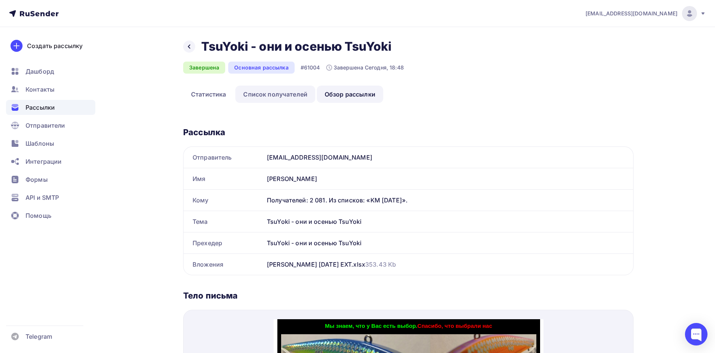
click at [260, 96] on link "Список получателей" at bounding box center [275, 94] width 80 height 17
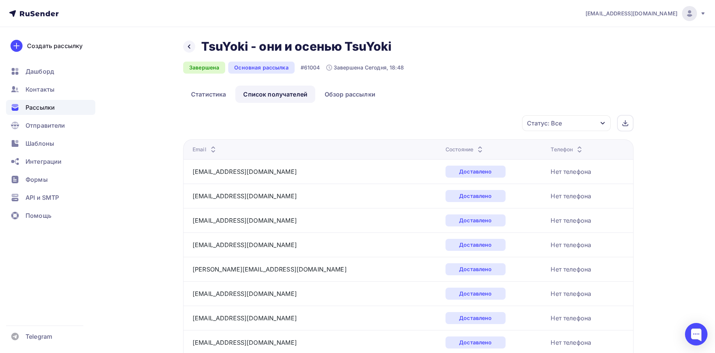
click at [575, 121] on div "Статус: Все" at bounding box center [566, 123] width 89 height 16
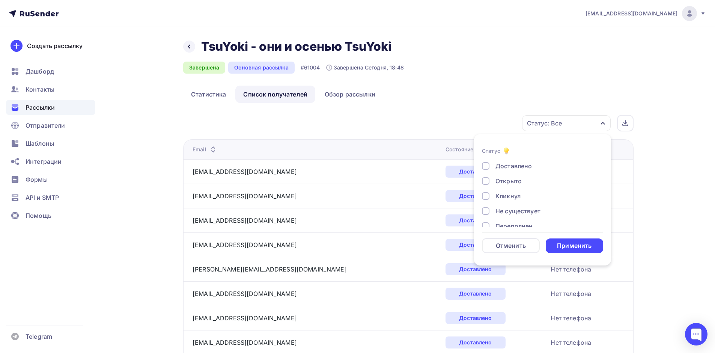
click at [300, 119] on div "Статус: Все Статус Доставлено Открыто Кликнул Не существует Переполнен Недоступ…" at bounding box center [411, 123] width 445 height 17
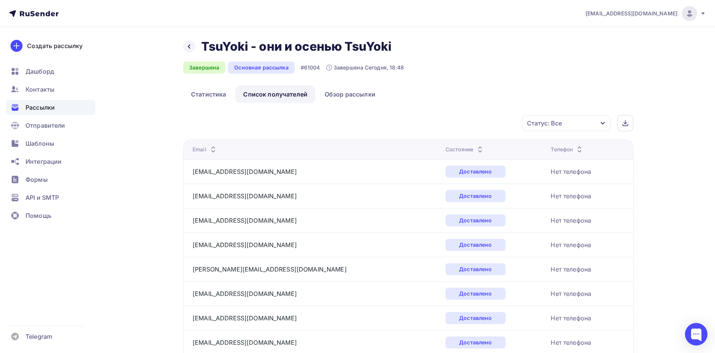
click at [201, 146] on div "Email" at bounding box center [205, 150] width 25 height 8
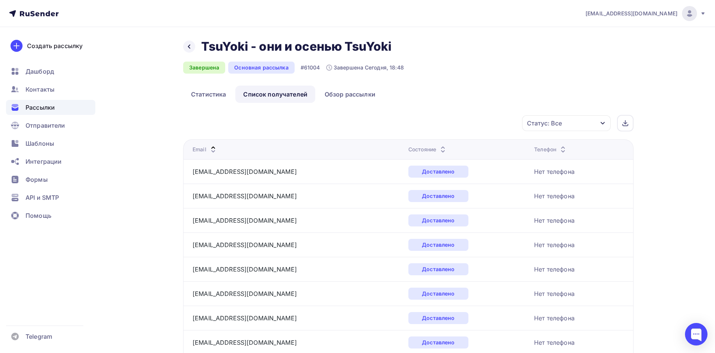
click at [201, 146] on div "Email" at bounding box center [205, 150] width 25 height 8
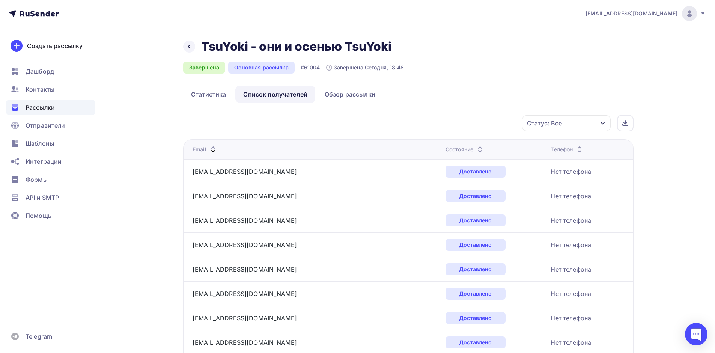
click at [201, 146] on div "Email" at bounding box center [205, 150] width 25 height 8
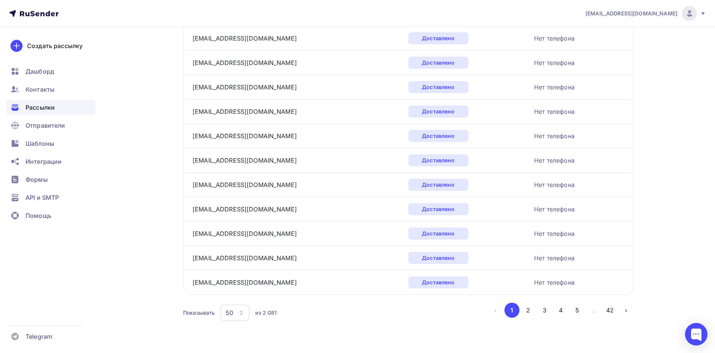
scroll to position [1161, 0]
click at [527, 310] on button "2" at bounding box center [528, 310] width 15 height 15
click at [561, 312] on button "4" at bounding box center [561, 310] width 15 height 15
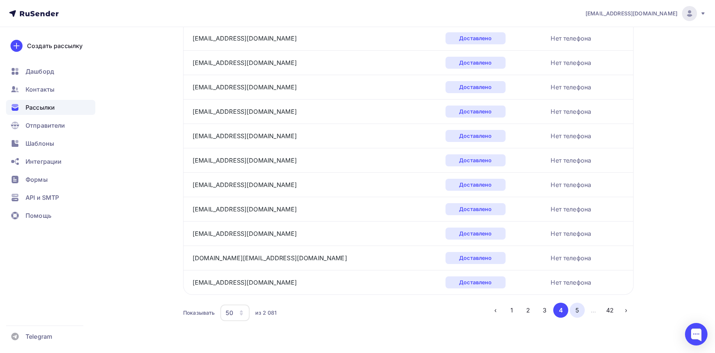
click at [583, 312] on button "5" at bounding box center [577, 310] width 15 height 15
click at [577, 315] on button "6" at bounding box center [577, 310] width 15 height 15
click at [578, 310] on button "7" at bounding box center [577, 310] width 15 height 15
click at [574, 314] on button "8" at bounding box center [577, 310] width 15 height 15
click at [584, 312] on button "9" at bounding box center [577, 310] width 15 height 15
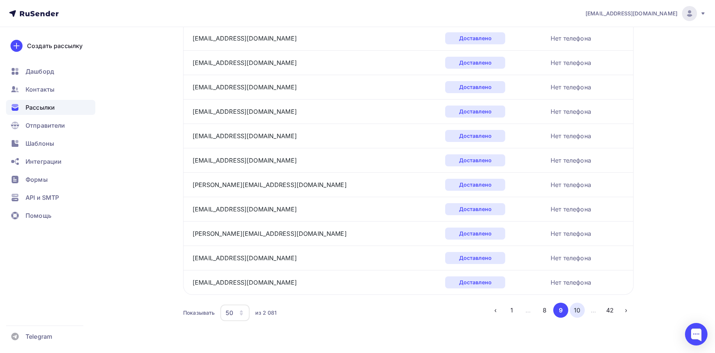
click at [574, 312] on button "10" at bounding box center [577, 310] width 15 height 15
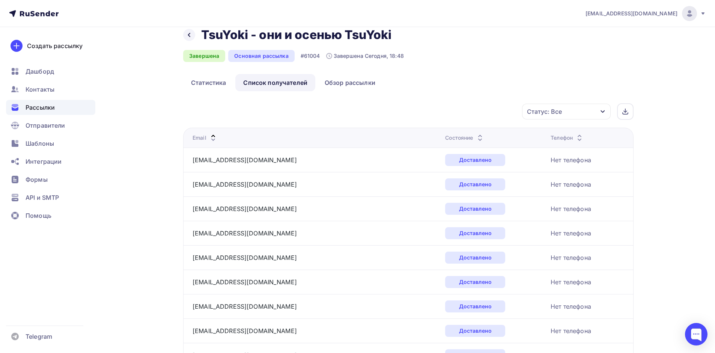
scroll to position [0, 0]
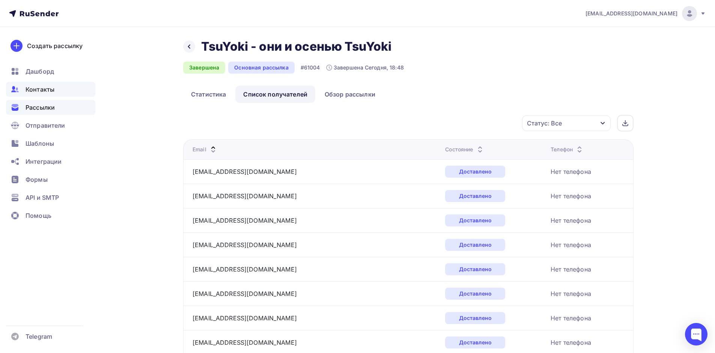
click at [36, 91] on span "Контакты" at bounding box center [40, 89] width 29 height 9
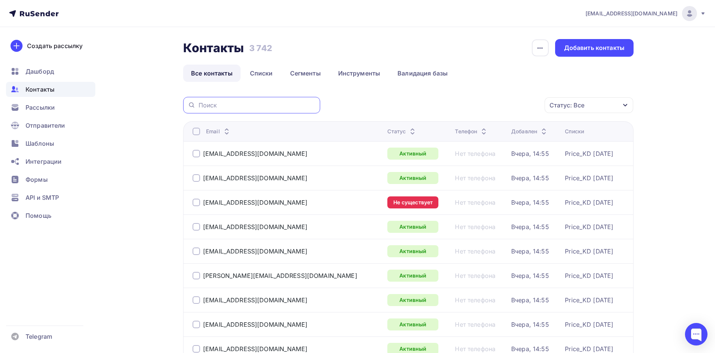
click at [222, 107] on input "text" at bounding box center [257, 105] width 117 height 8
click at [196, 206] on div at bounding box center [197, 203] width 8 height 8
click at [515, 105] on div "Действие" at bounding box center [488, 105] width 99 height 15
click at [458, 163] on link "Удалить" at bounding box center [489, 157] width 90 height 15
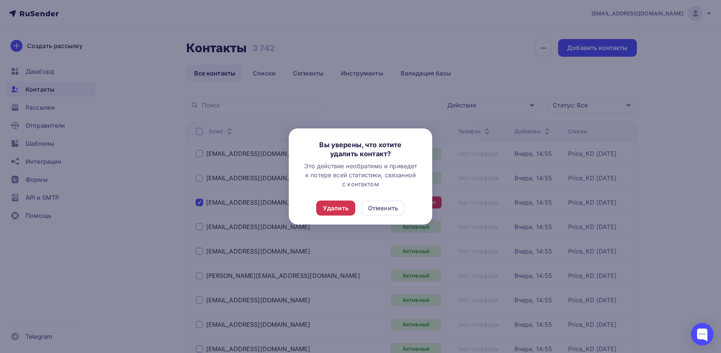
click at [321, 211] on div "Удалить" at bounding box center [335, 208] width 39 height 15
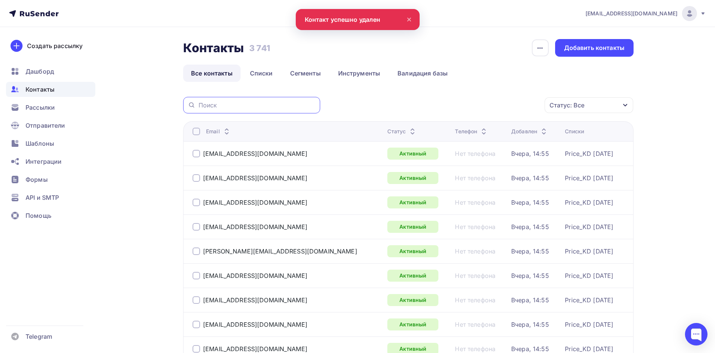
click at [249, 104] on input "text" at bounding box center [257, 105] width 117 height 8
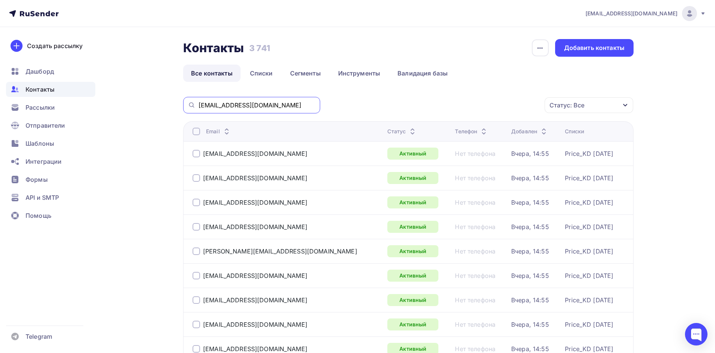
type input "[EMAIL_ADDRESS][DOMAIN_NAME]"
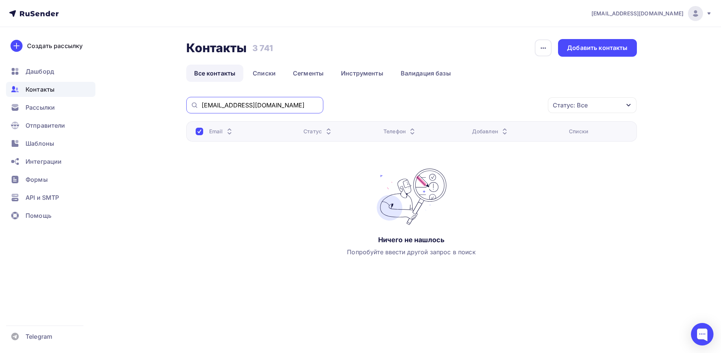
drag, startPoint x: 273, startPoint y: 102, endPoint x: 183, endPoint y: 115, distance: 90.3
click at [183, 115] on div "Контакты Контакты 3 741 3 741 История импорта Добавить контакты Все контакты Сп…" at bounding box center [361, 173] width 616 height 293
type input "[EMAIL_ADDRESS][DOMAIN_NAME]"
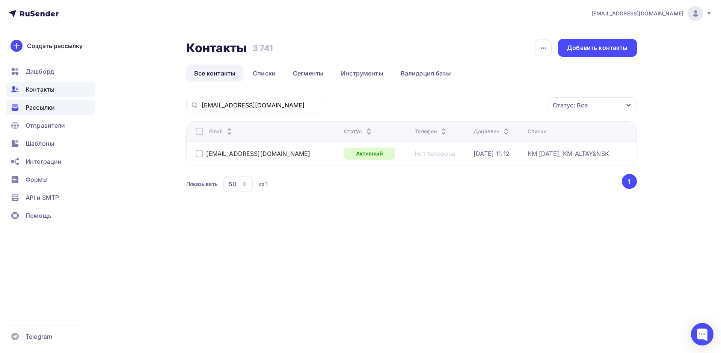
click at [39, 107] on span "Рассылки" at bounding box center [40, 107] width 29 height 9
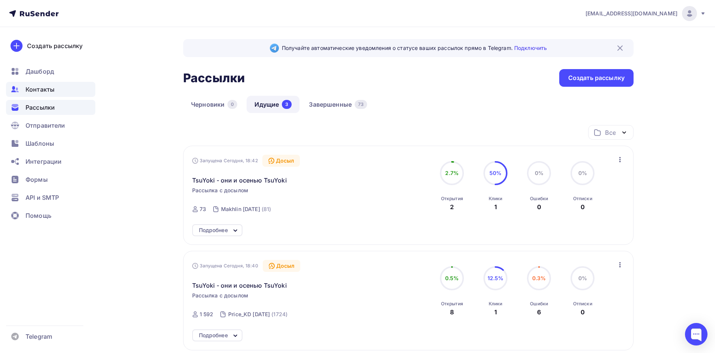
click at [39, 86] on span "Контакты" at bounding box center [40, 89] width 29 height 9
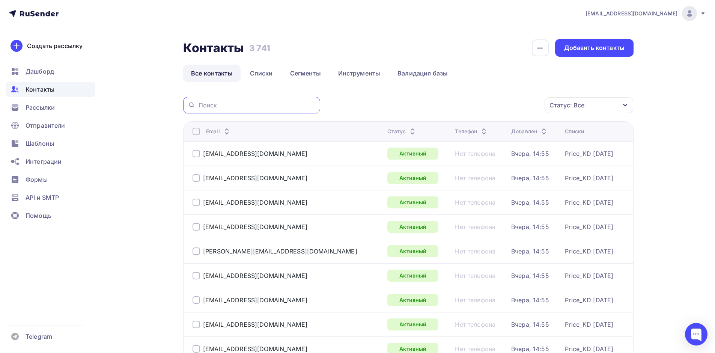
click at [223, 101] on input "text" at bounding box center [257, 105] width 117 height 8
type input "frol"
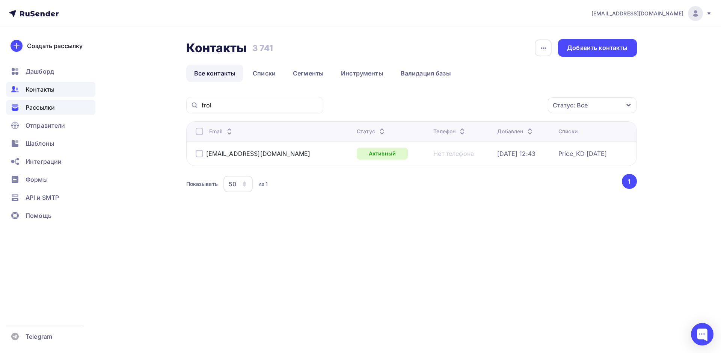
click at [35, 104] on span "Рассылки" at bounding box center [40, 107] width 29 height 9
